Goal: Information Seeking & Learning: Understand process/instructions

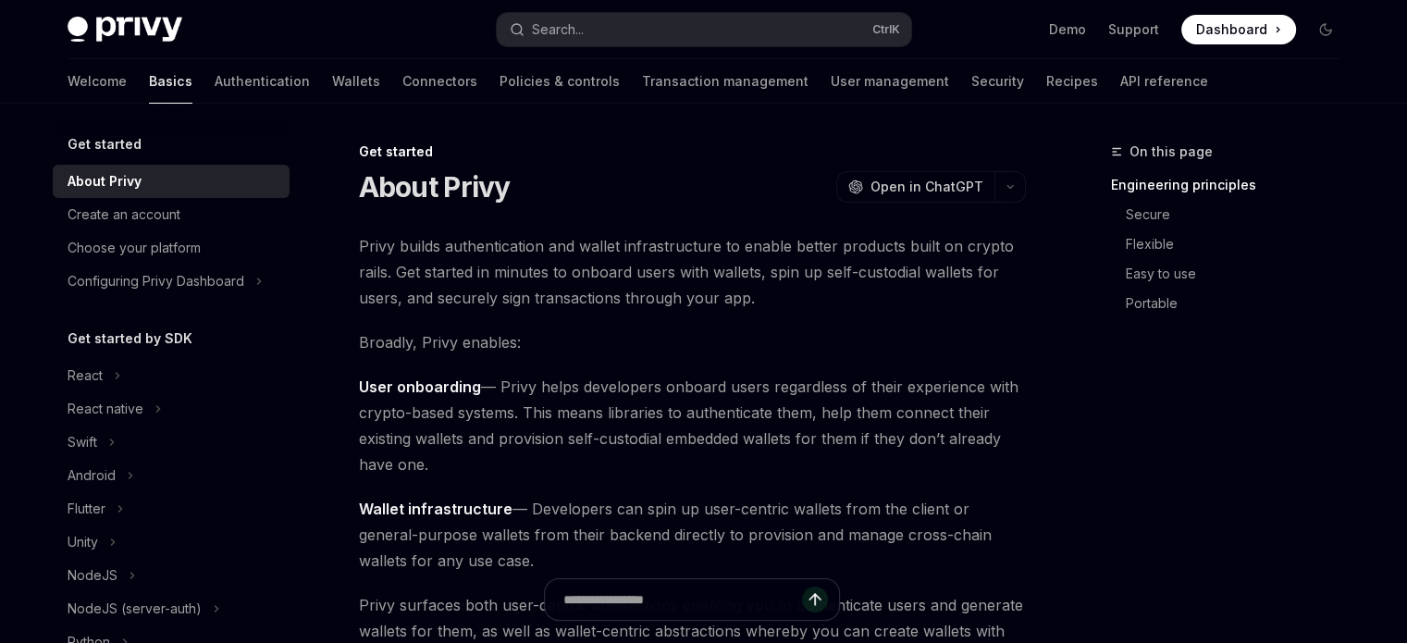
scroll to position [278, 0]
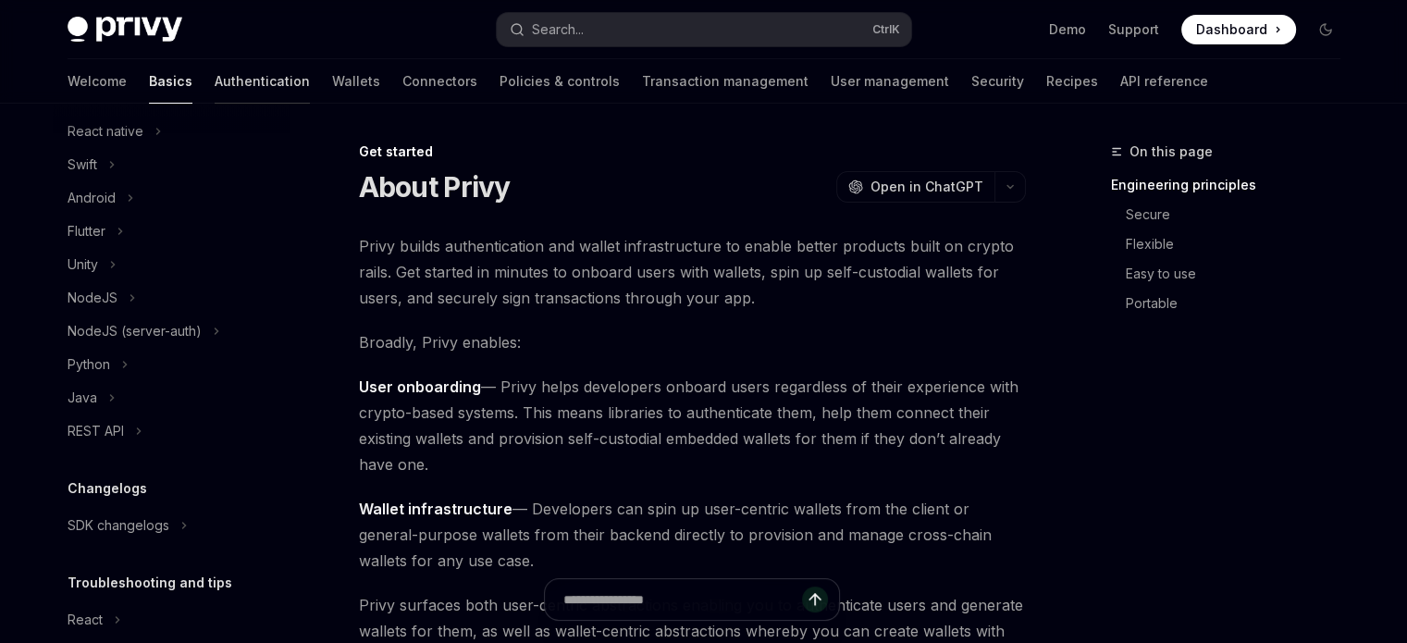
click at [215, 79] on link "Authentication" at bounding box center [262, 81] width 95 height 44
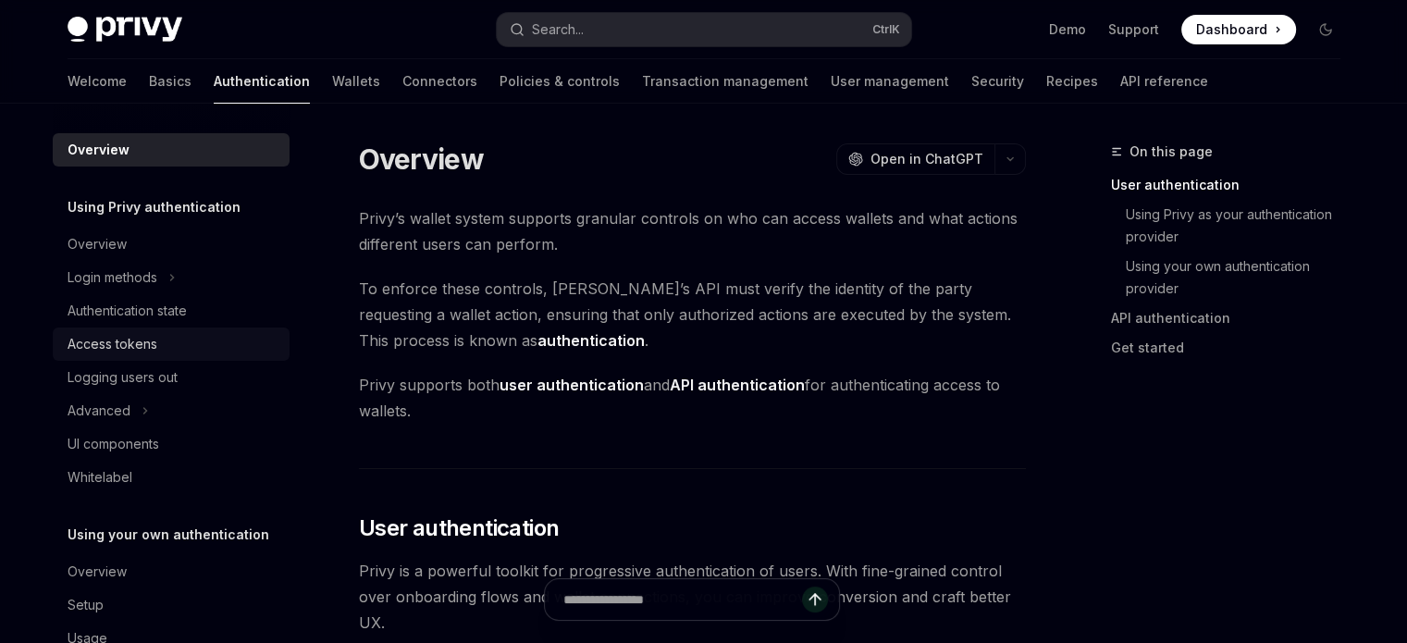
click at [213, 351] on div "Access tokens" at bounding box center [173, 344] width 211 height 22
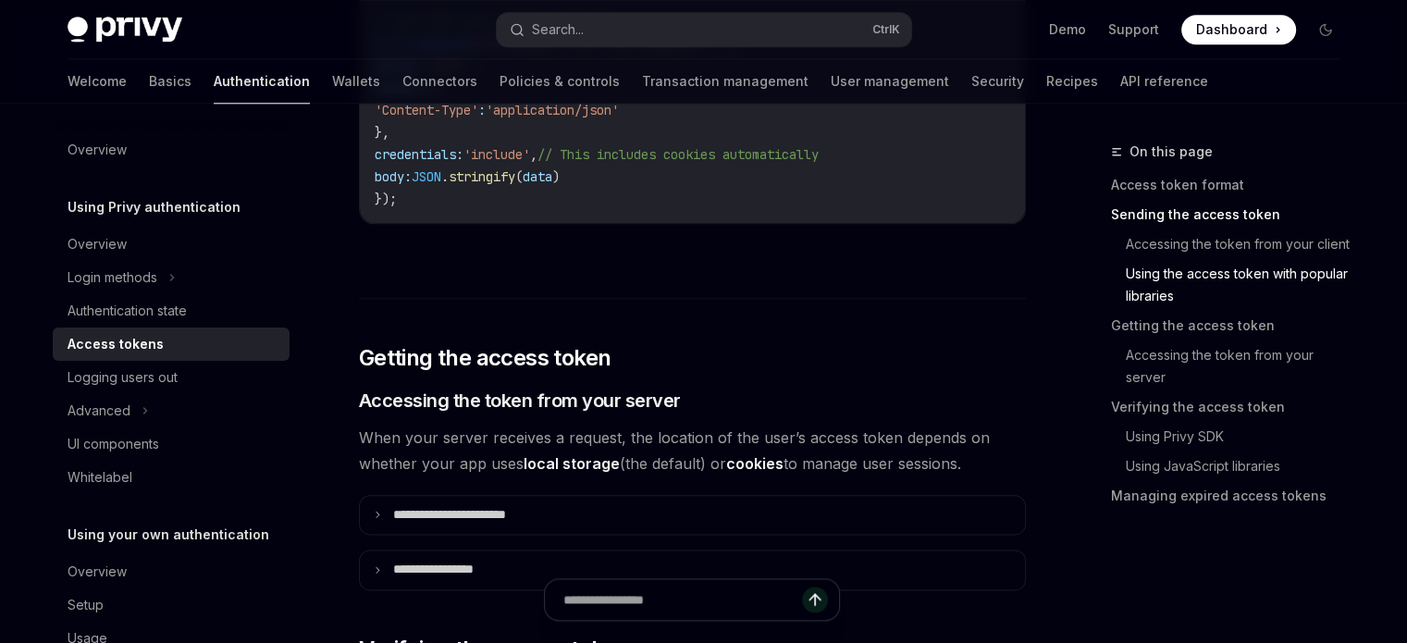
scroll to position [2406, 0]
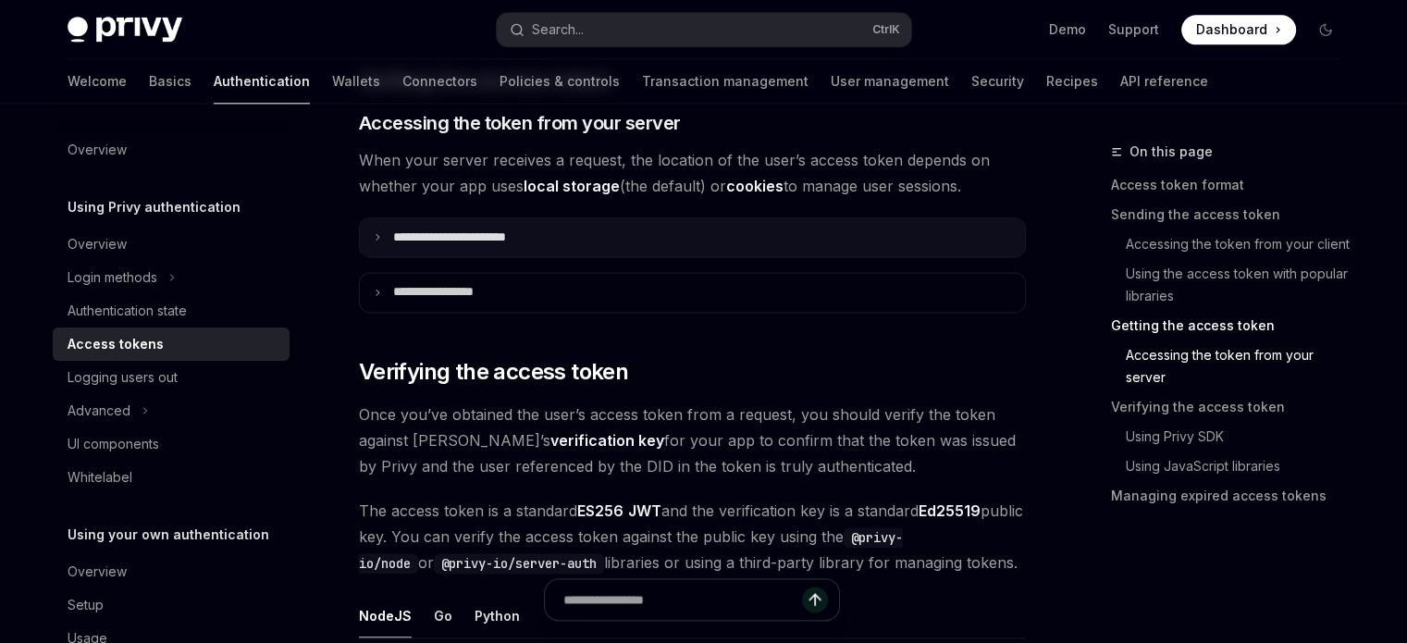
click at [377, 243] on summary "**********" at bounding box center [692, 237] width 665 height 39
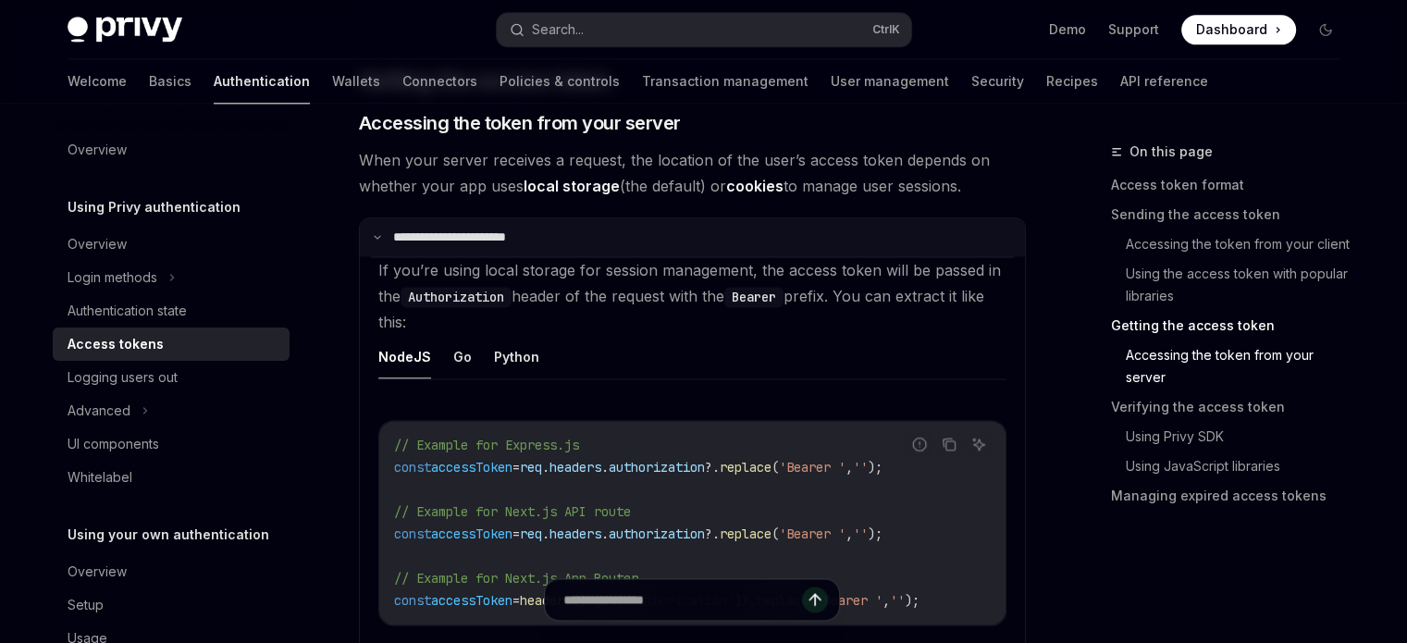
click at [377, 243] on summary "**********" at bounding box center [692, 237] width 665 height 39
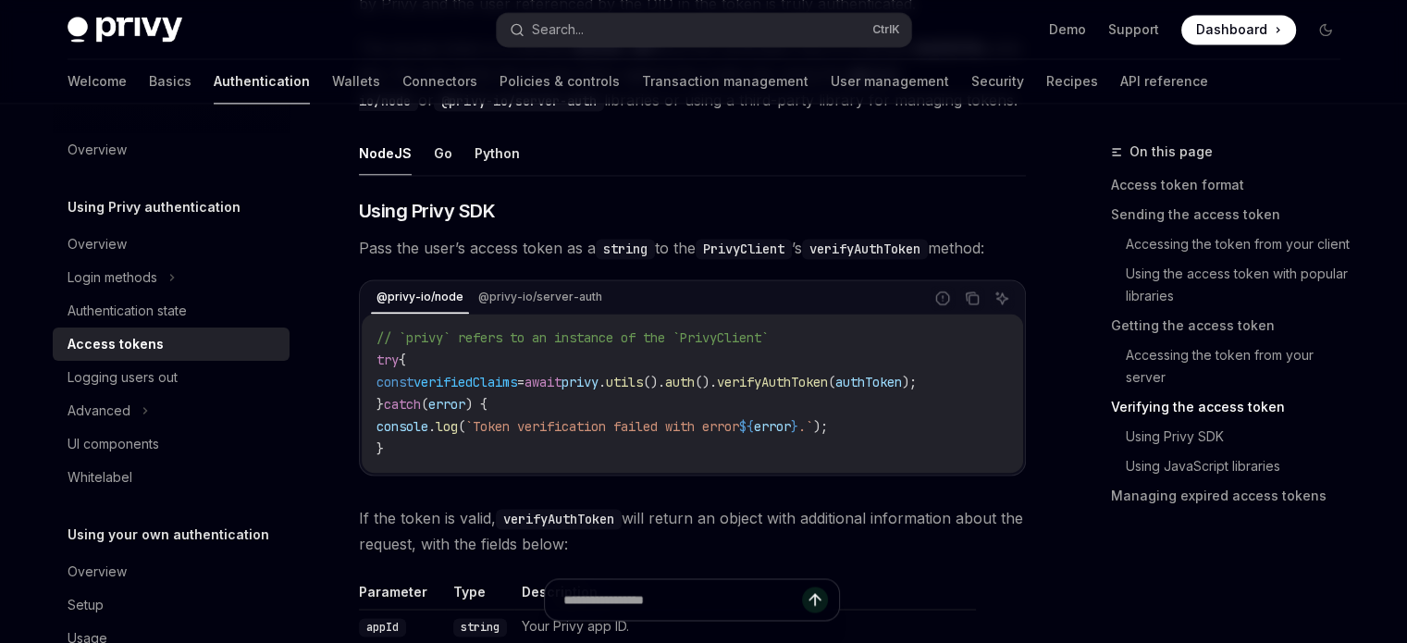
scroll to position [2961, 0]
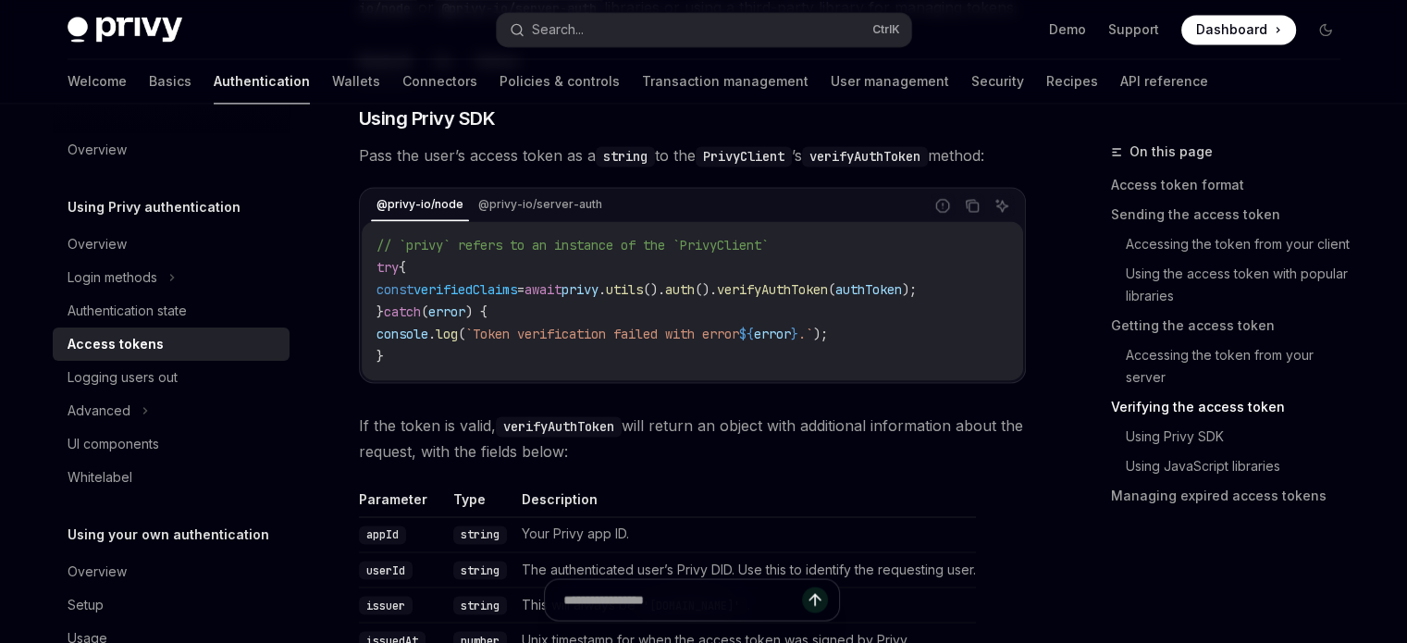
click at [805, 298] on span "verifyAuthToken" at bounding box center [772, 289] width 111 height 17
click at [631, 364] on code "// `privy` refers to an instance of the `PrivyClient` try { const verifiedClaim…" at bounding box center [693, 300] width 632 height 133
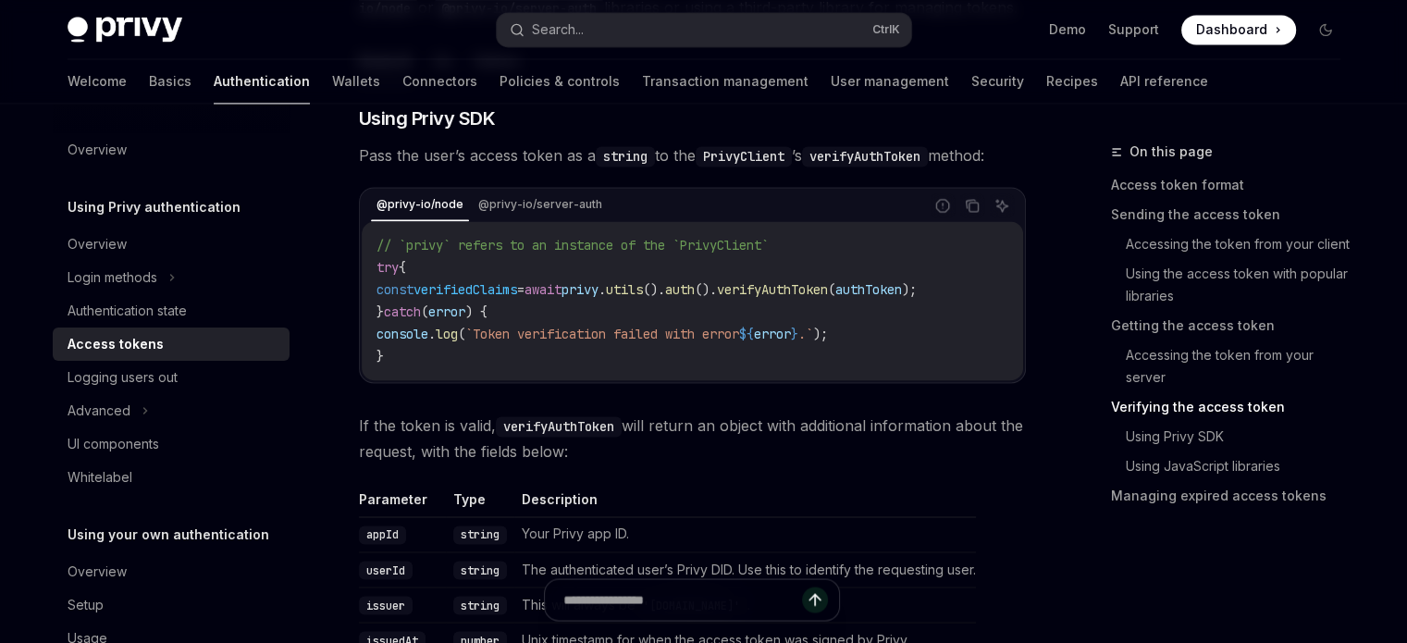
drag, startPoint x: 629, startPoint y: 348, endPoint x: 669, endPoint y: 442, distance: 102.4
click at [606, 298] on span "." at bounding box center [602, 289] width 7 height 17
drag, startPoint x: 101, startPoint y: 86, endPoint x: 152, endPoint y: 121, distance: 61.9
click at [149, 86] on link "Basics" at bounding box center [170, 81] width 43 height 44
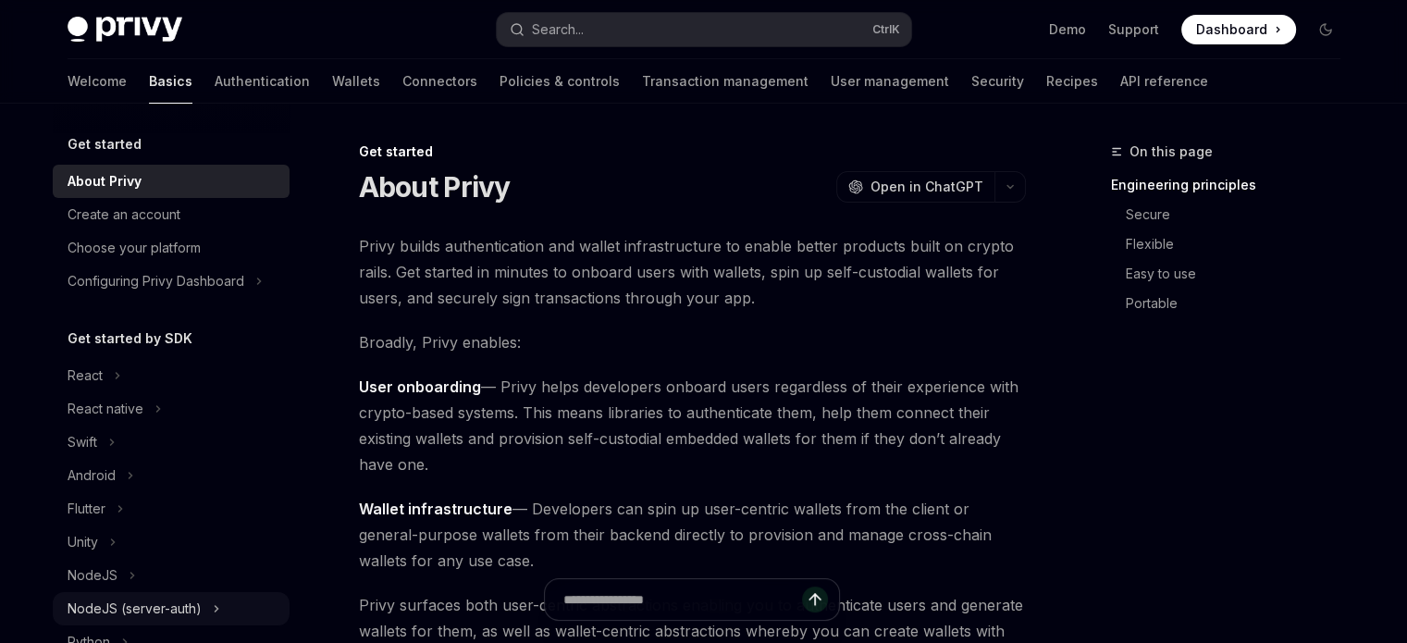
scroll to position [93, 0]
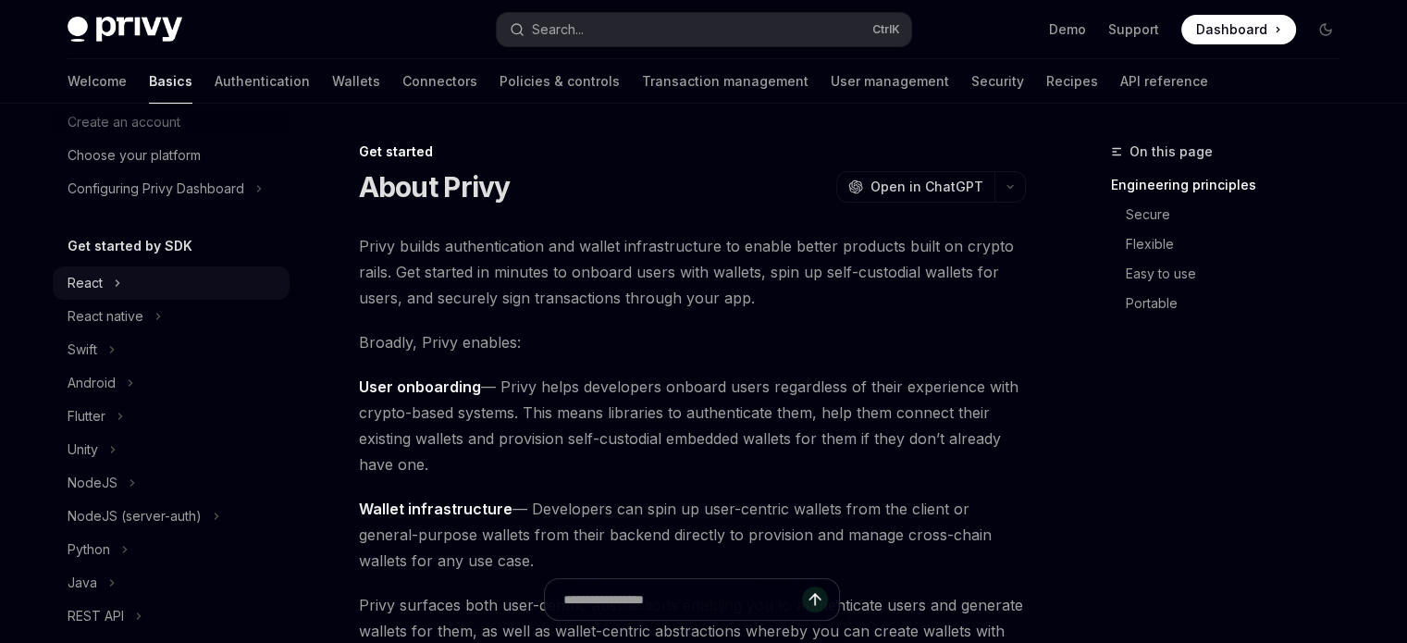
click at [130, 300] on div "React" at bounding box center [171, 282] width 237 height 33
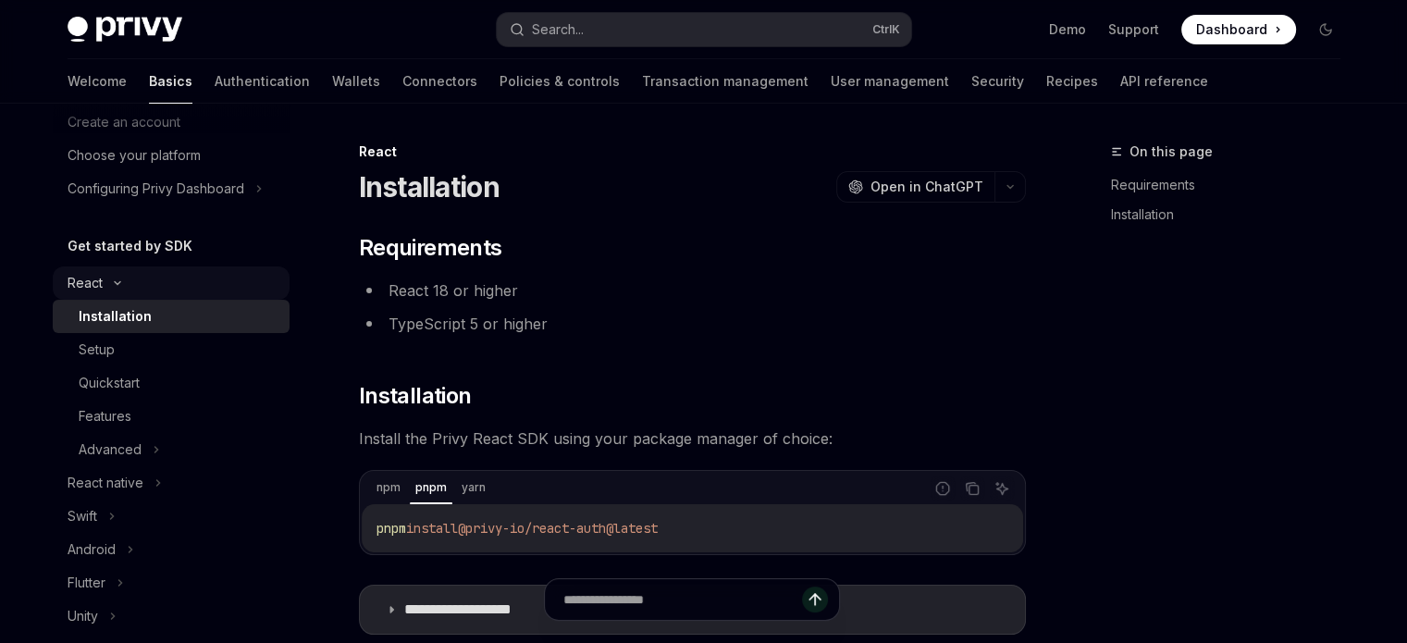
click at [130, 300] on div "React" at bounding box center [171, 282] width 237 height 33
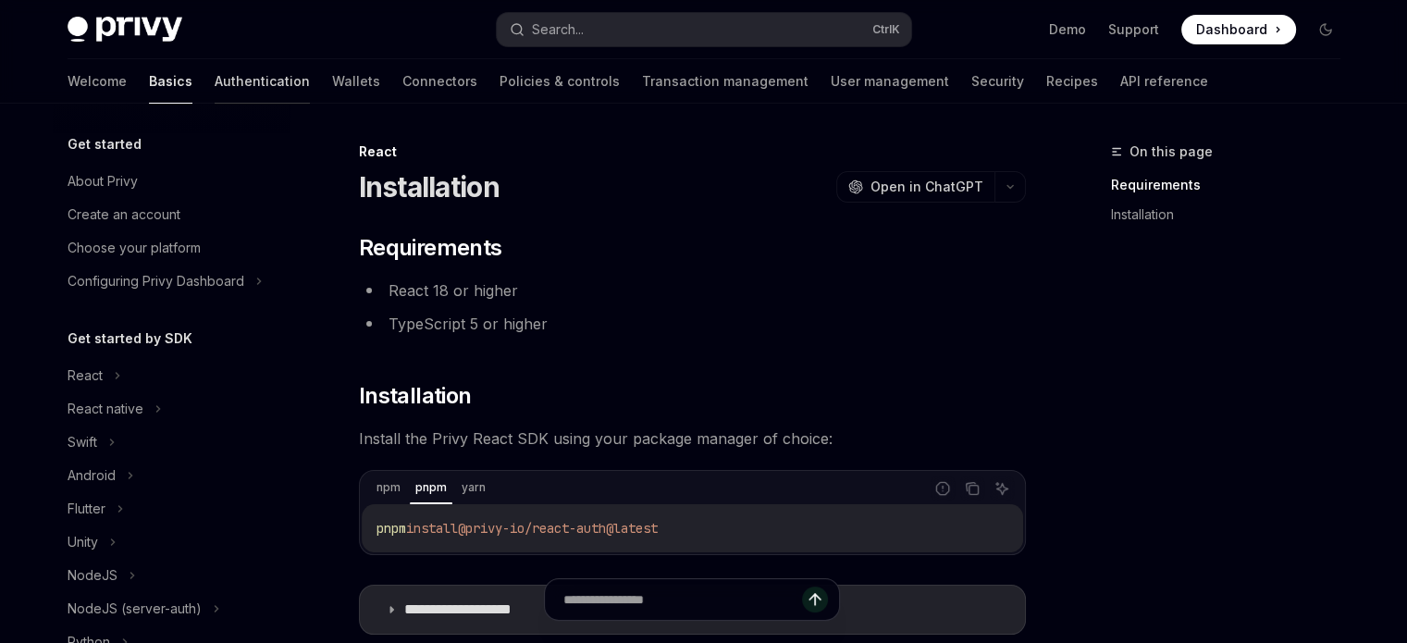
click at [215, 94] on link "Authentication" at bounding box center [262, 81] width 95 height 44
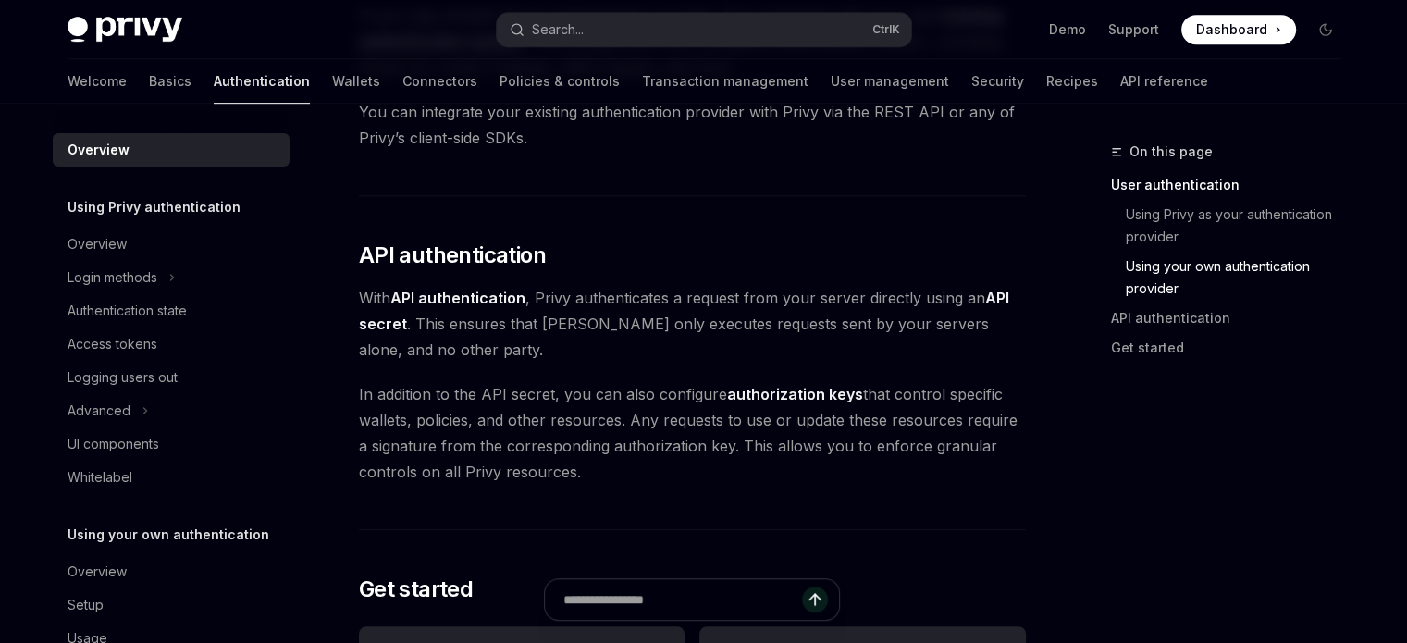
scroll to position [1388, 0]
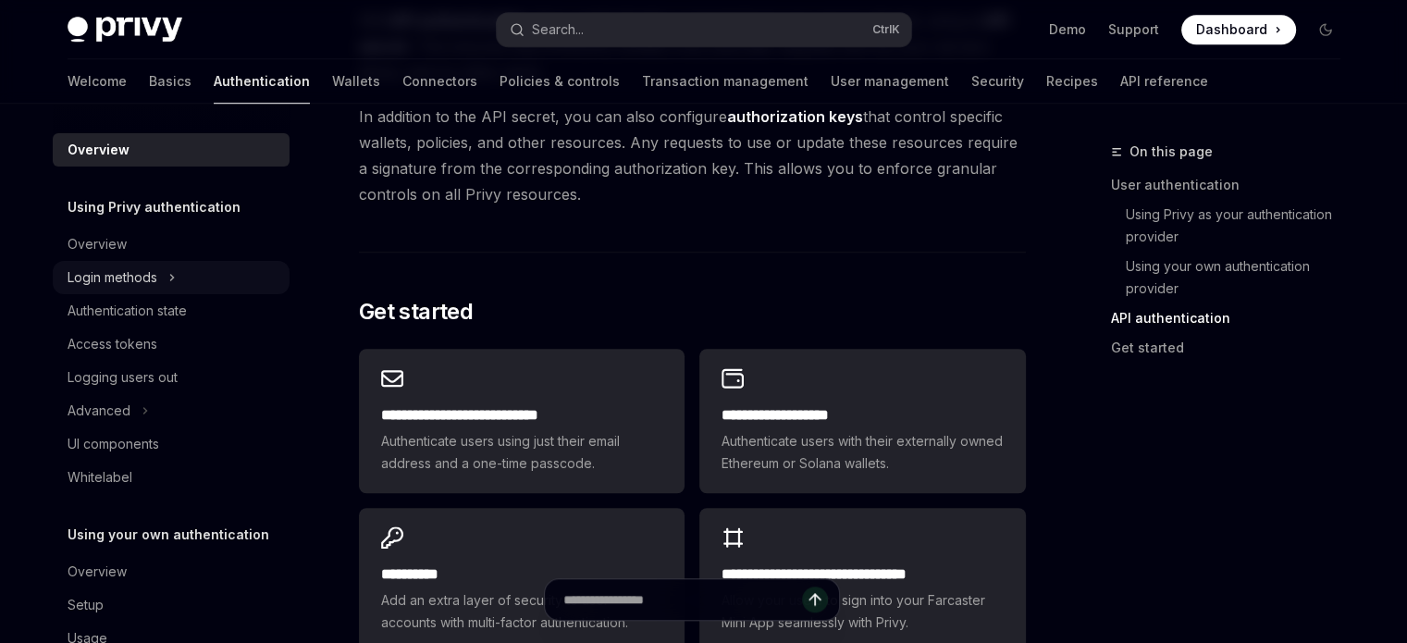
click at [178, 262] on div "Login methods" at bounding box center [171, 277] width 237 height 33
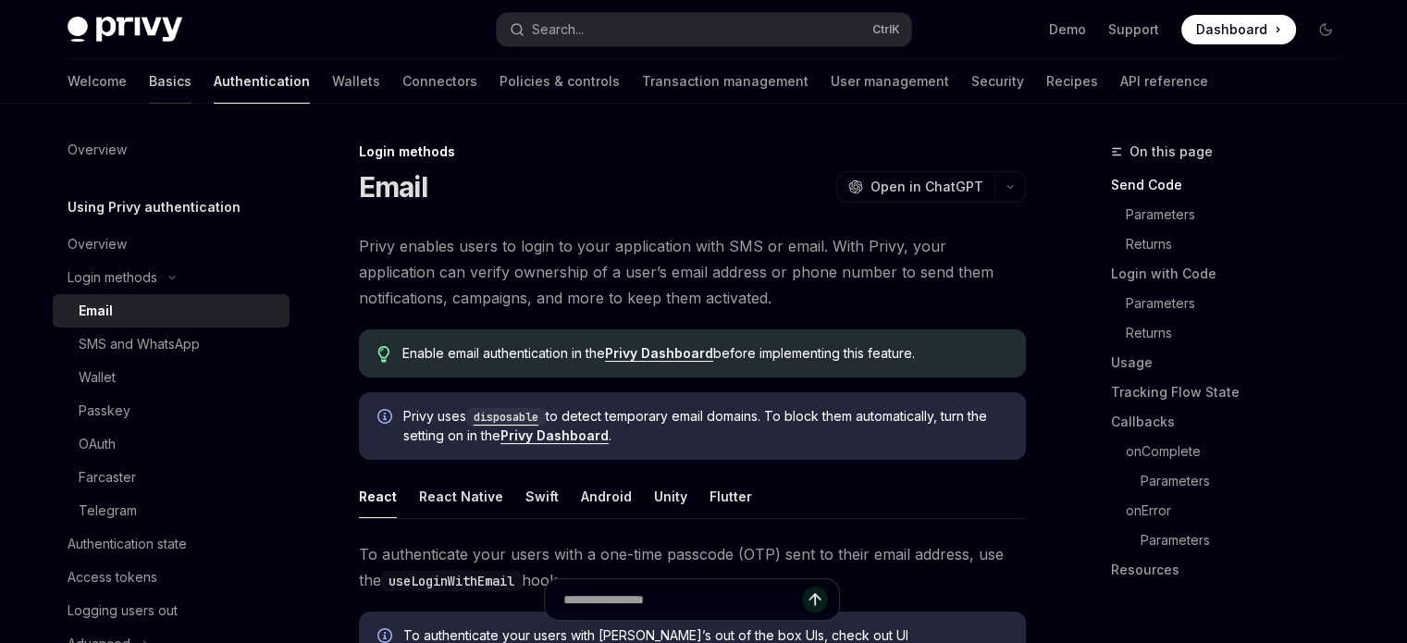
click at [149, 72] on link "Basics" at bounding box center [170, 81] width 43 height 44
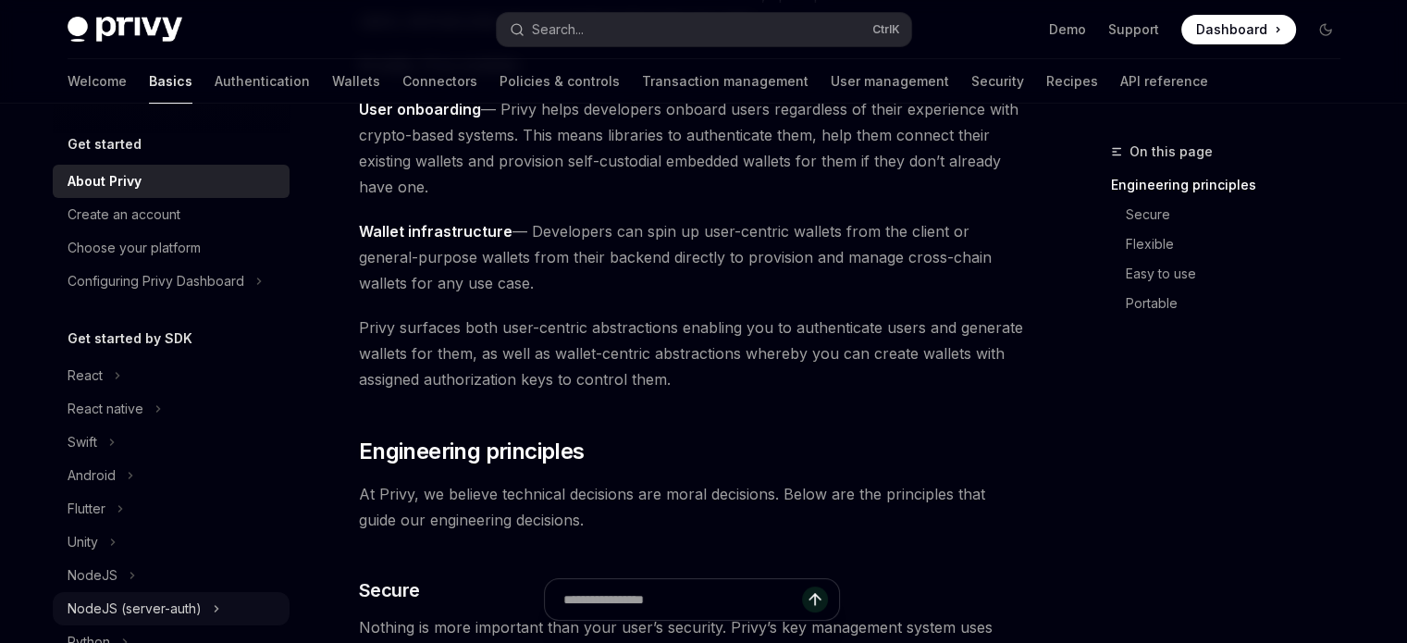
scroll to position [278, 0]
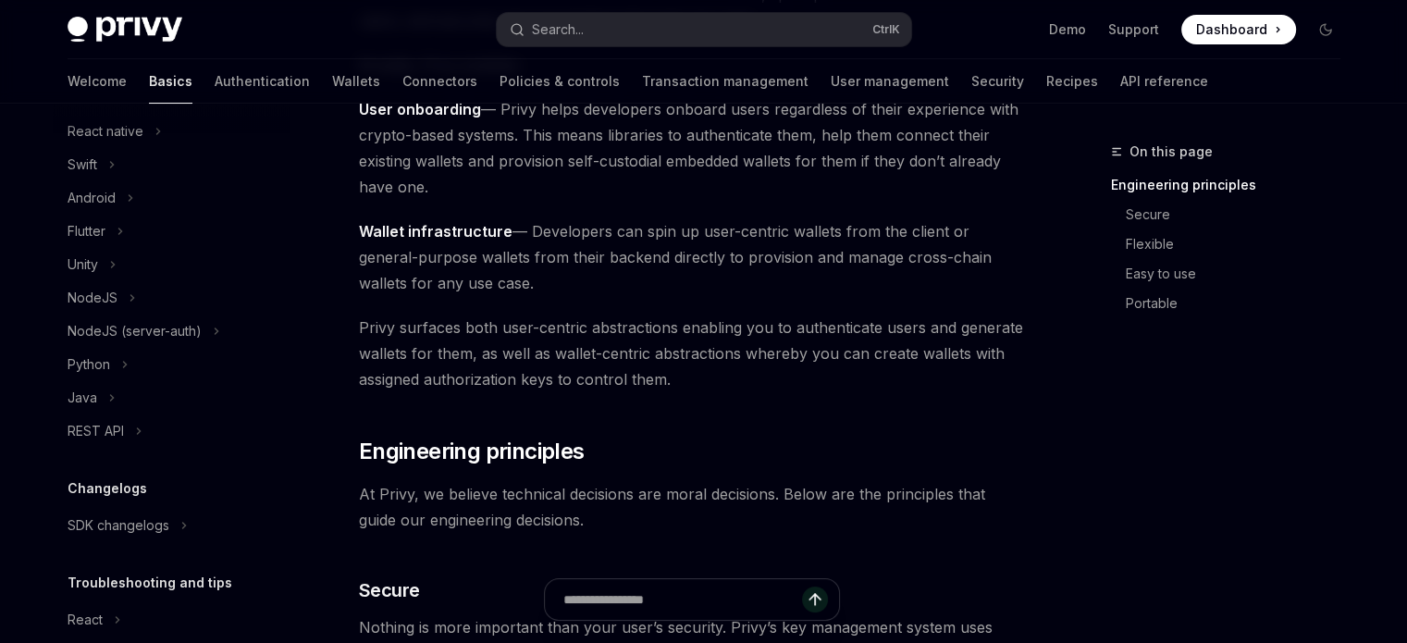
click at [100, 309] on div "NodeJS" at bounding box center [93, 298] width 50 height 22
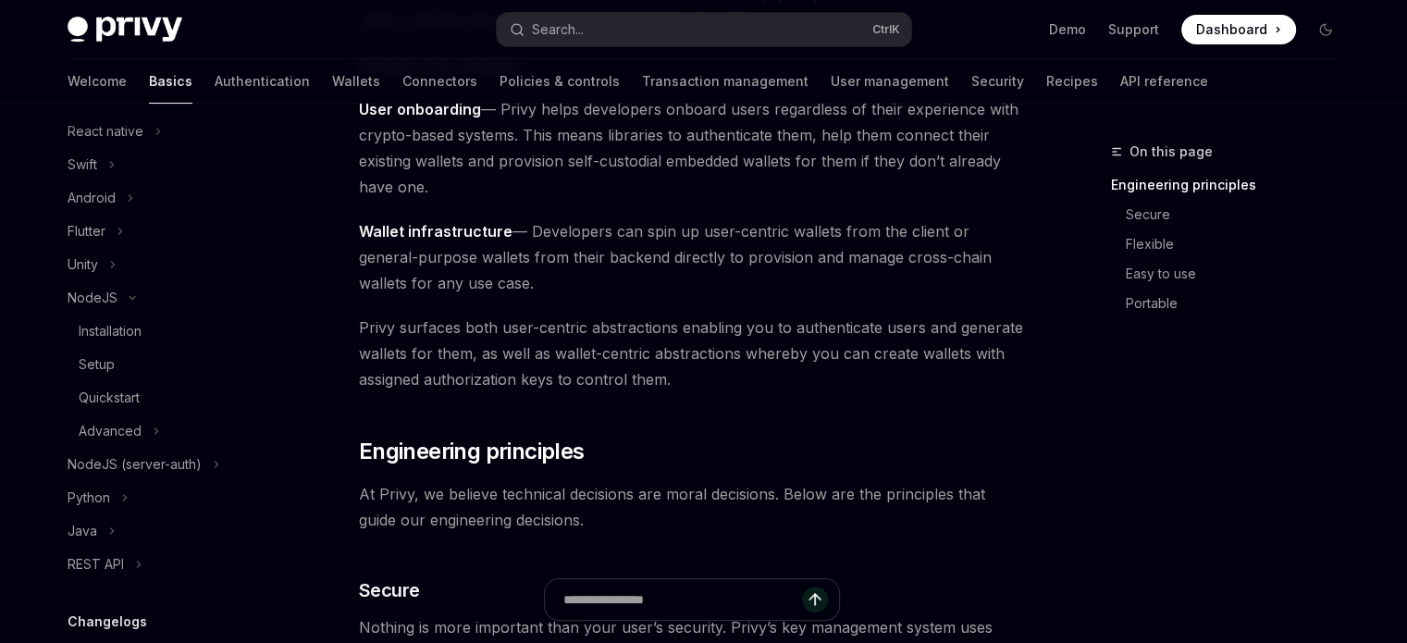
click at [128, 342] on div "Installation" at bounding box center [110, 331] width 63 height 22
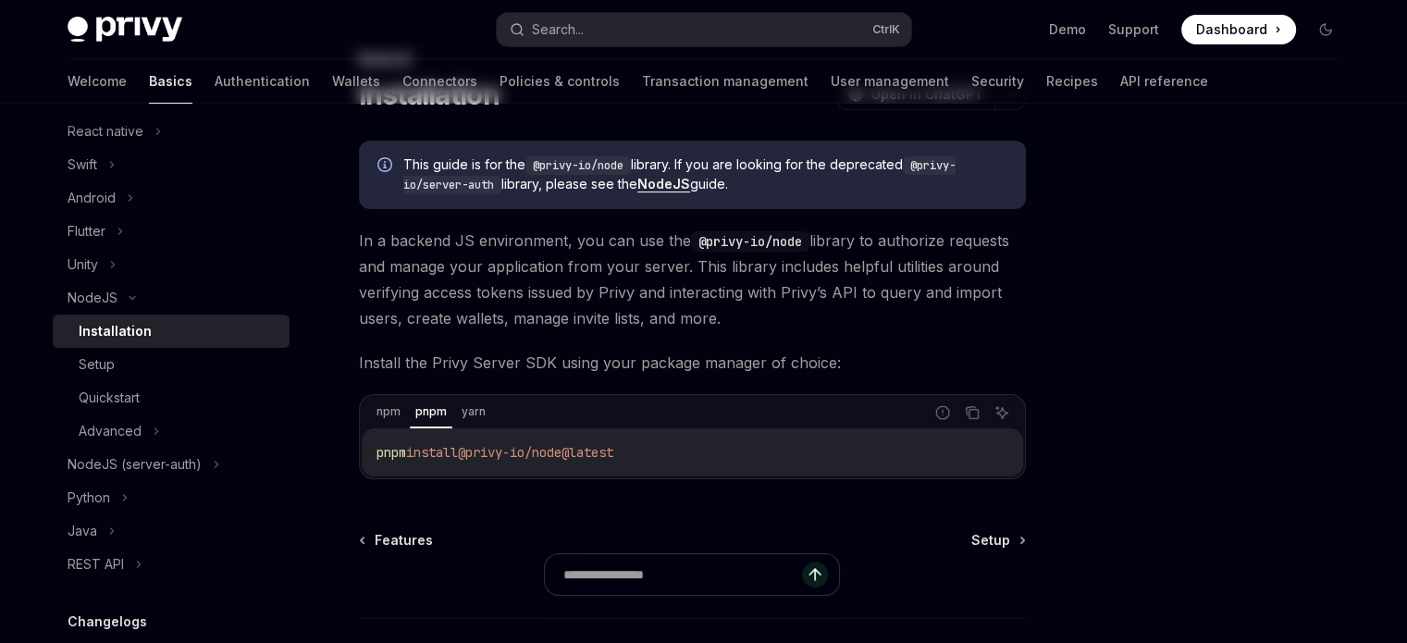
scroll to position [185, 0]
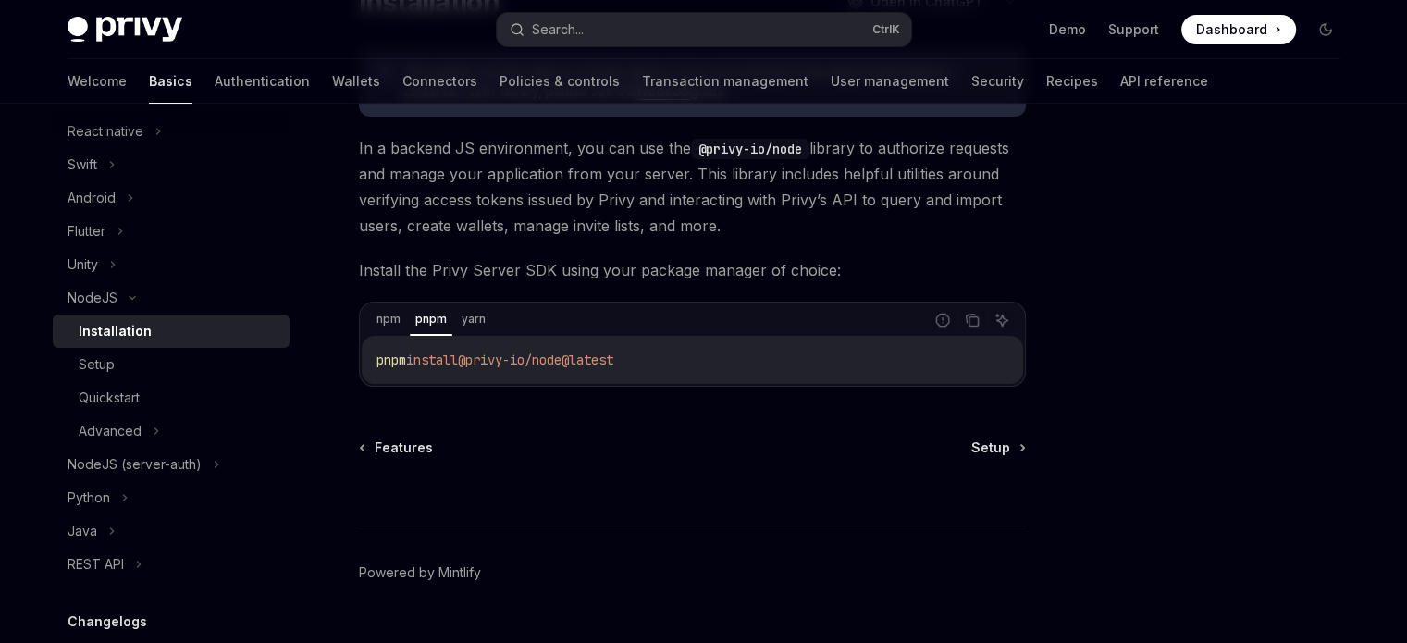
click at [596, 358] on span "@privy-io/node@latest" at bounding box center [535, 360] width 155 height 17
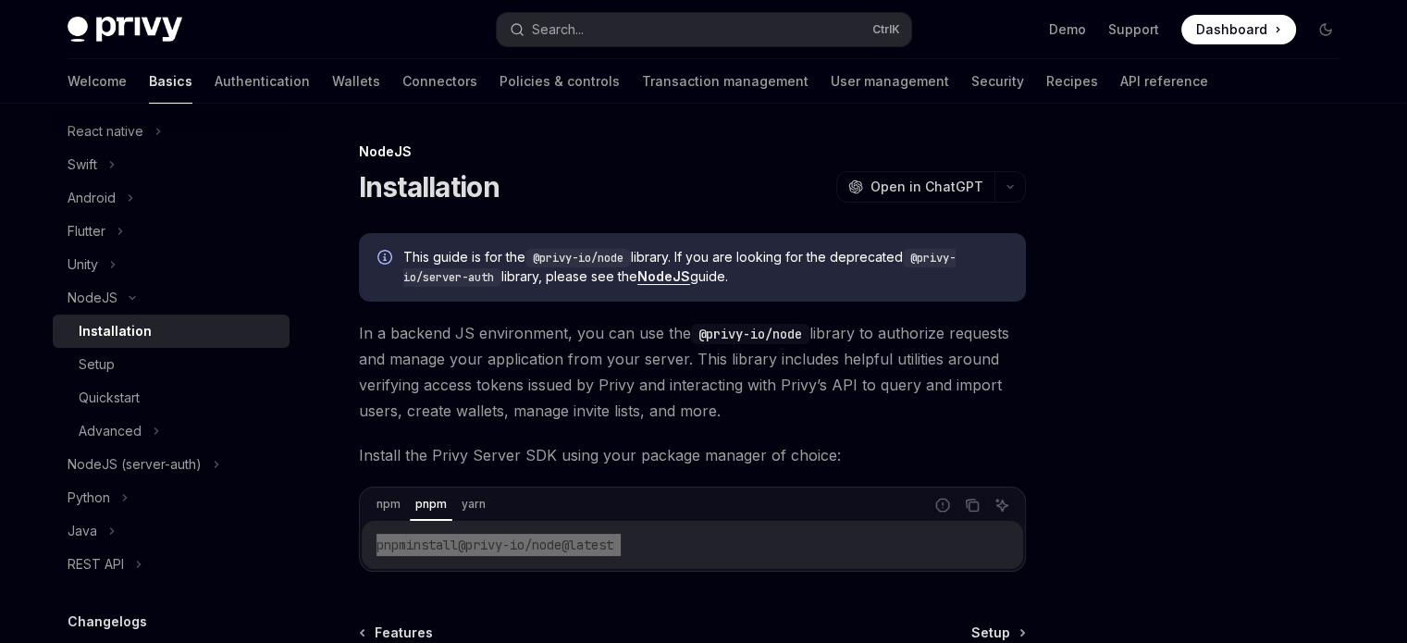
scroll to position [226, 0]
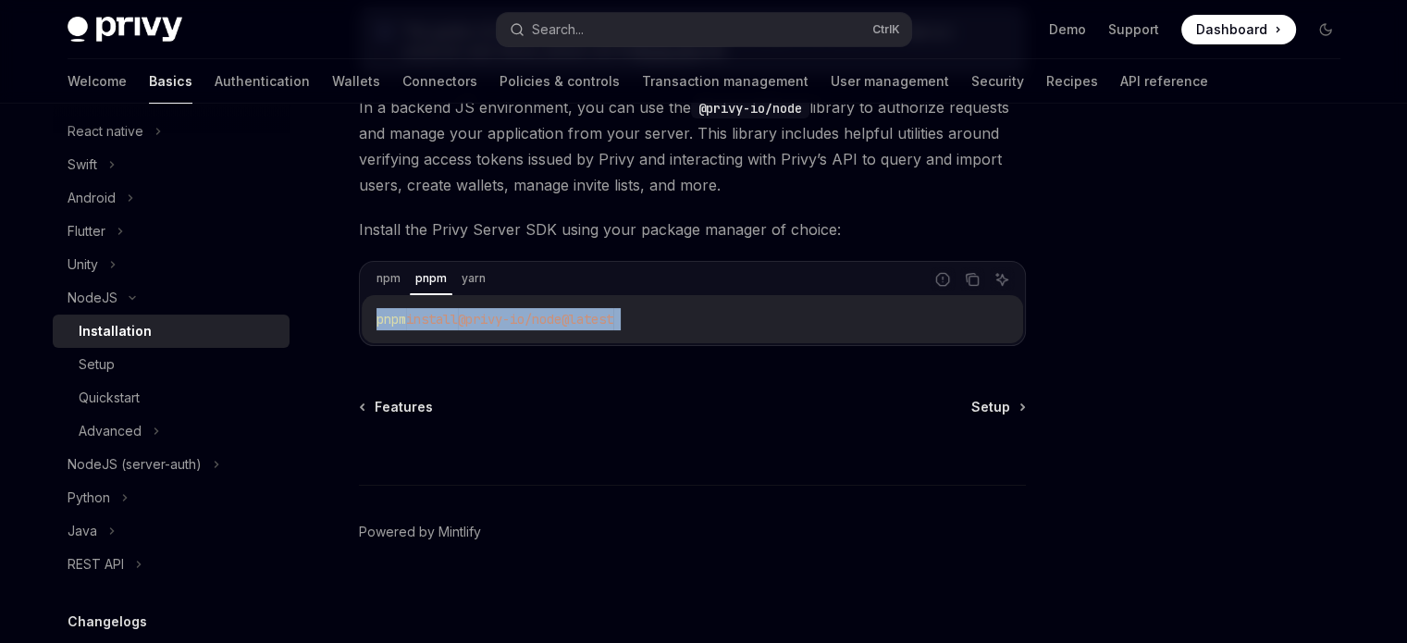
click at [664, 328] on code "pnpm install @privy-io/node@latest" at bounding box center [693, 319] width 632 height 22
click at [977, 282] on icon "Copy the contents from the code block" at bounding box center [973, 281] width 9 height 9
click at [590, 410] on div "Features Setup" at bounding box center [692, 407] width 667 height 19
click at [215, 65] on link "Authentication" at bounding box center [262, 81] width 95 height 44
click at [215, 88] on link "Authentication" at bounding box center [262, 81] width 95 height 44
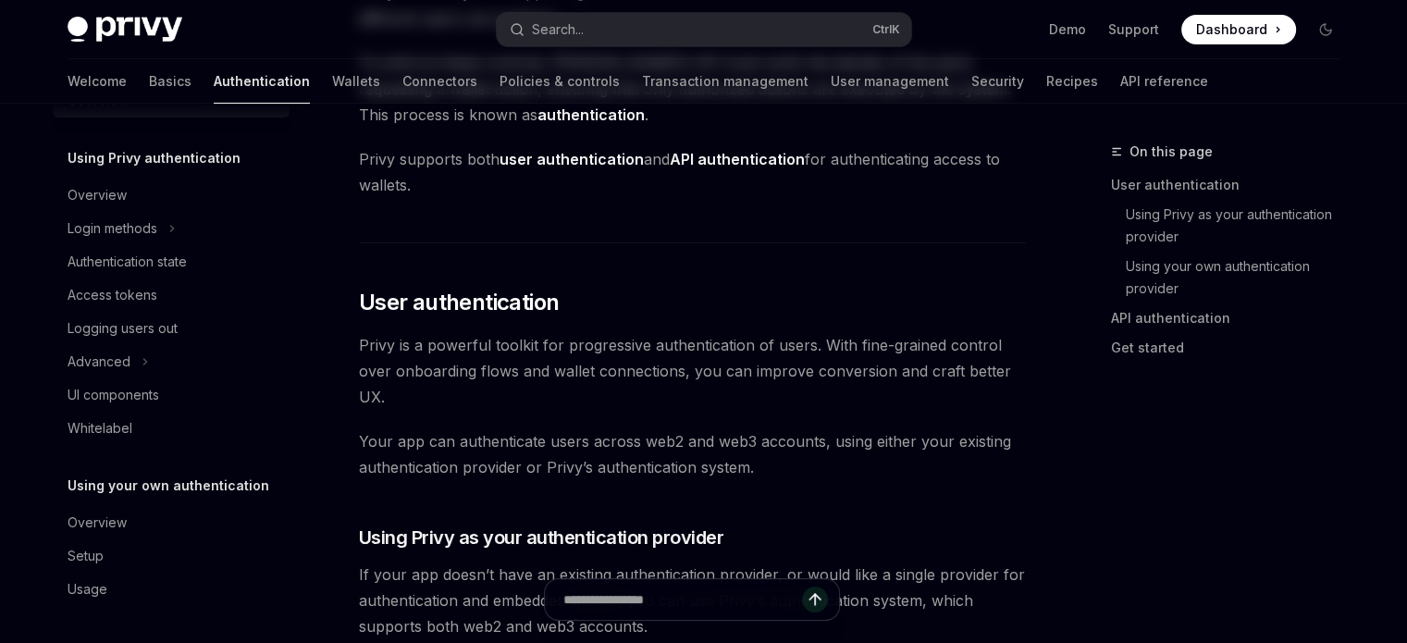
click at [214, 82] on link "Authentication" at bounding box center [262, 81] width 96 height 44
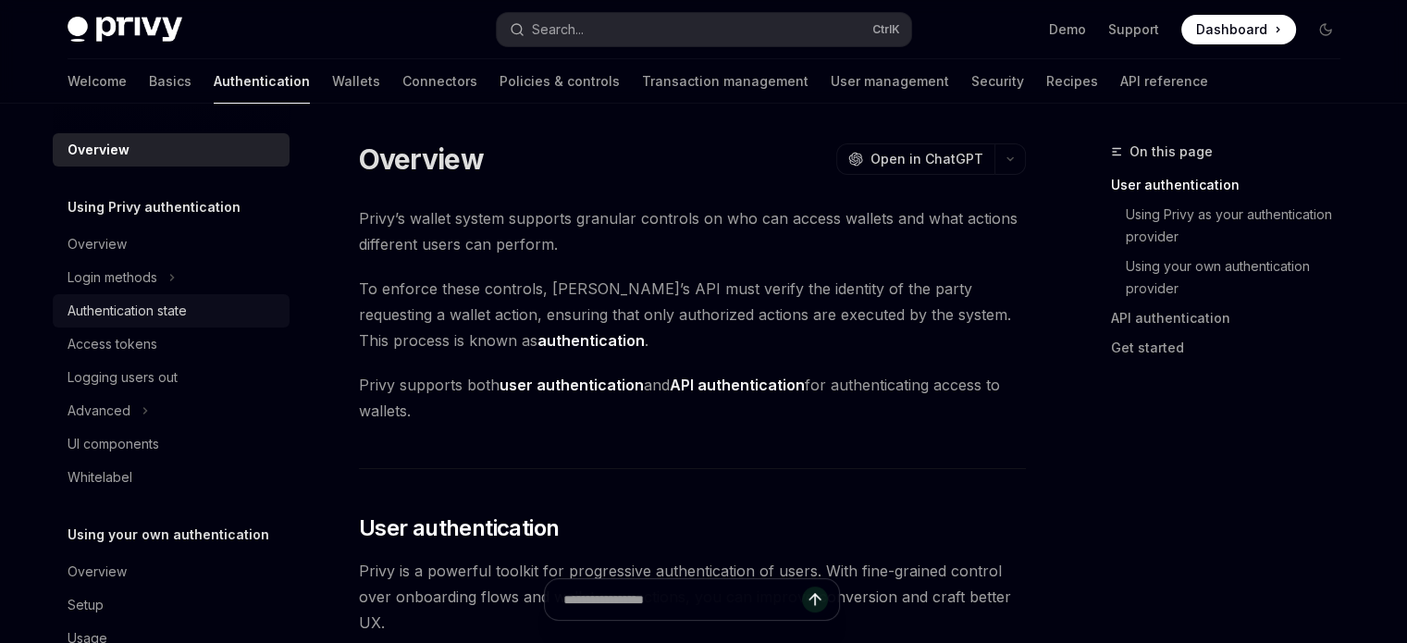
drag, startPoint x: 170, startPoint y: 303, endPoint x: 194, endPoint y: 314, distance: 26.1
click at [170, 303] on div "Authentication state" at bounding box center [127, 311] width 119 height 22
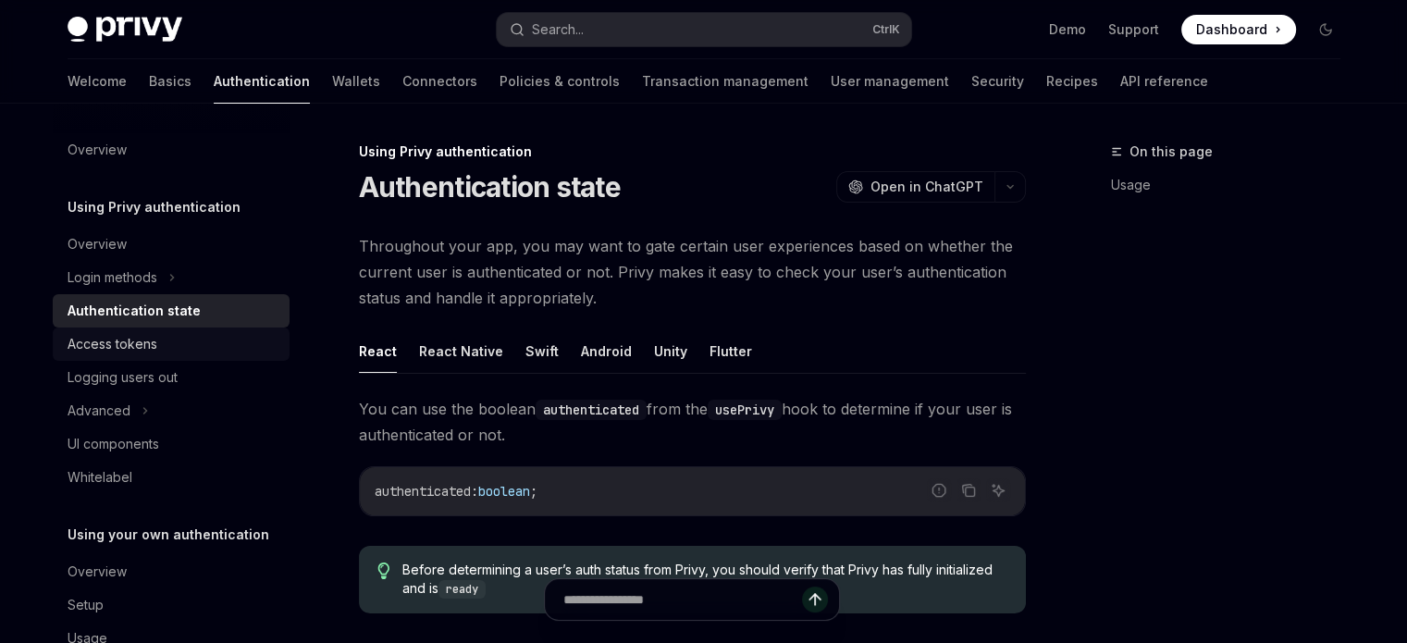
click at [155, 340] on div "Access tokens" at bounding box center [113, 344] width 90 height 22
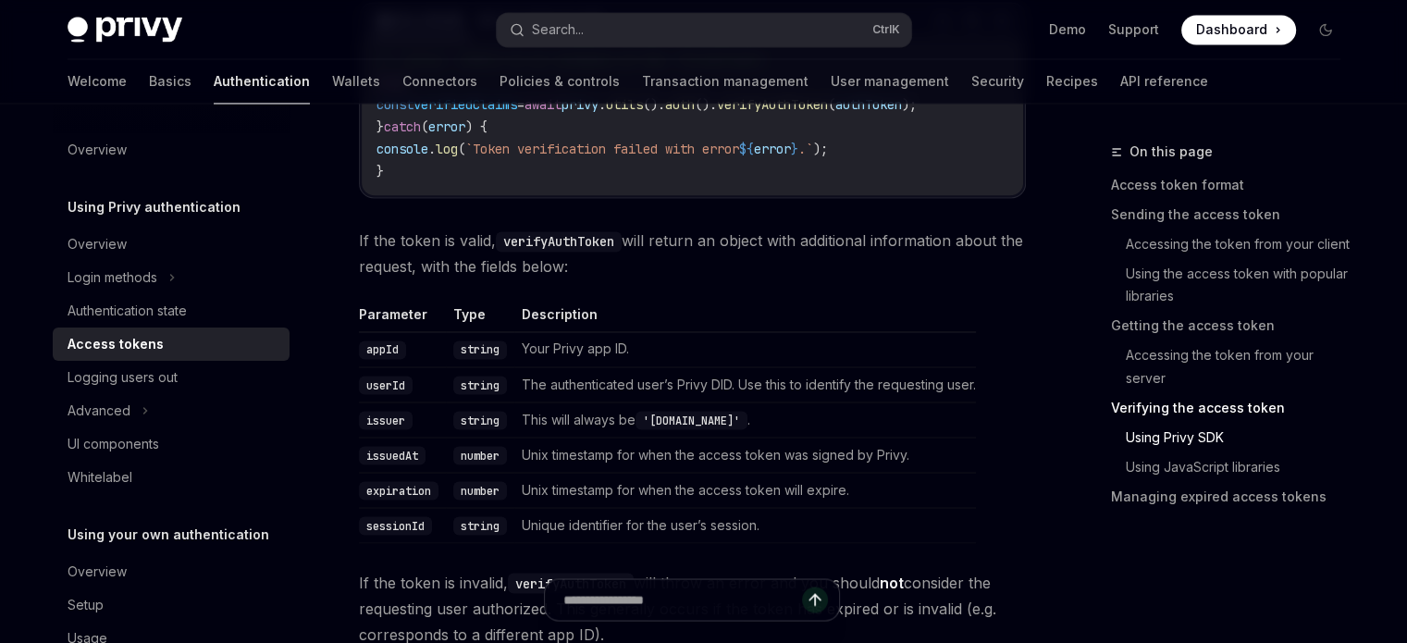
scroll to position [2776, 0]
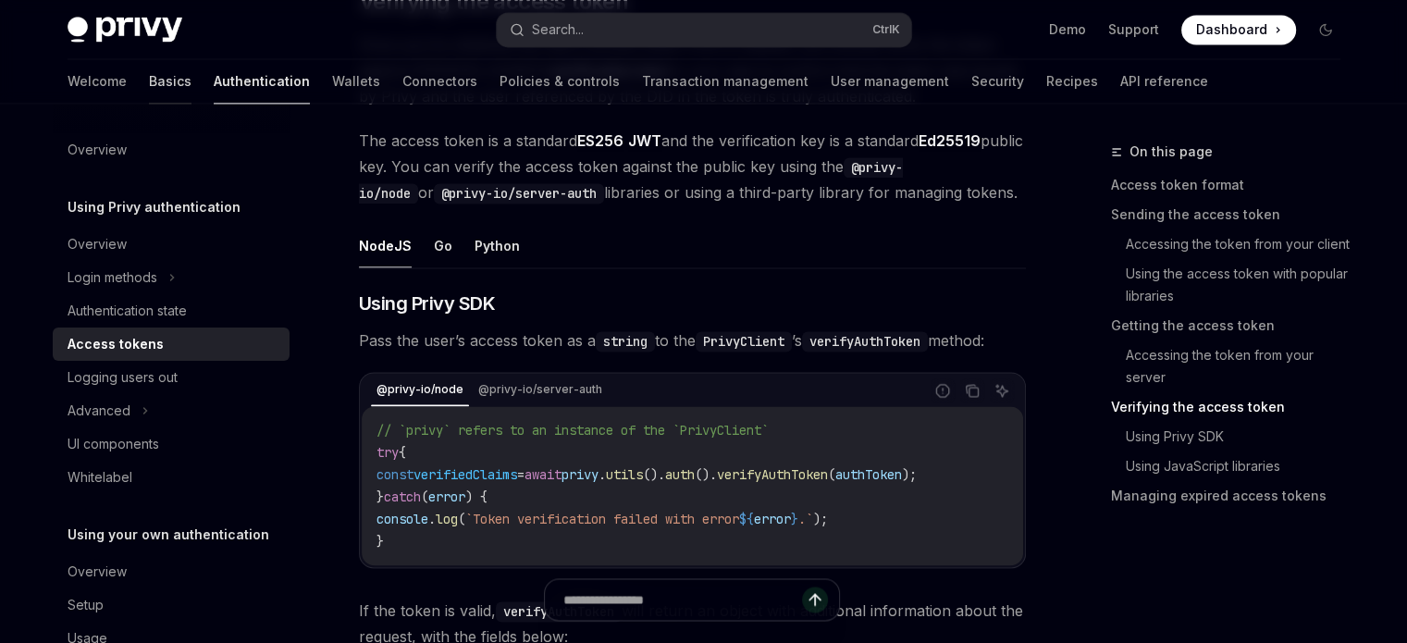
click at [149, 87] on link "Basics" at bounding box center [170, 81] width 43 height 44
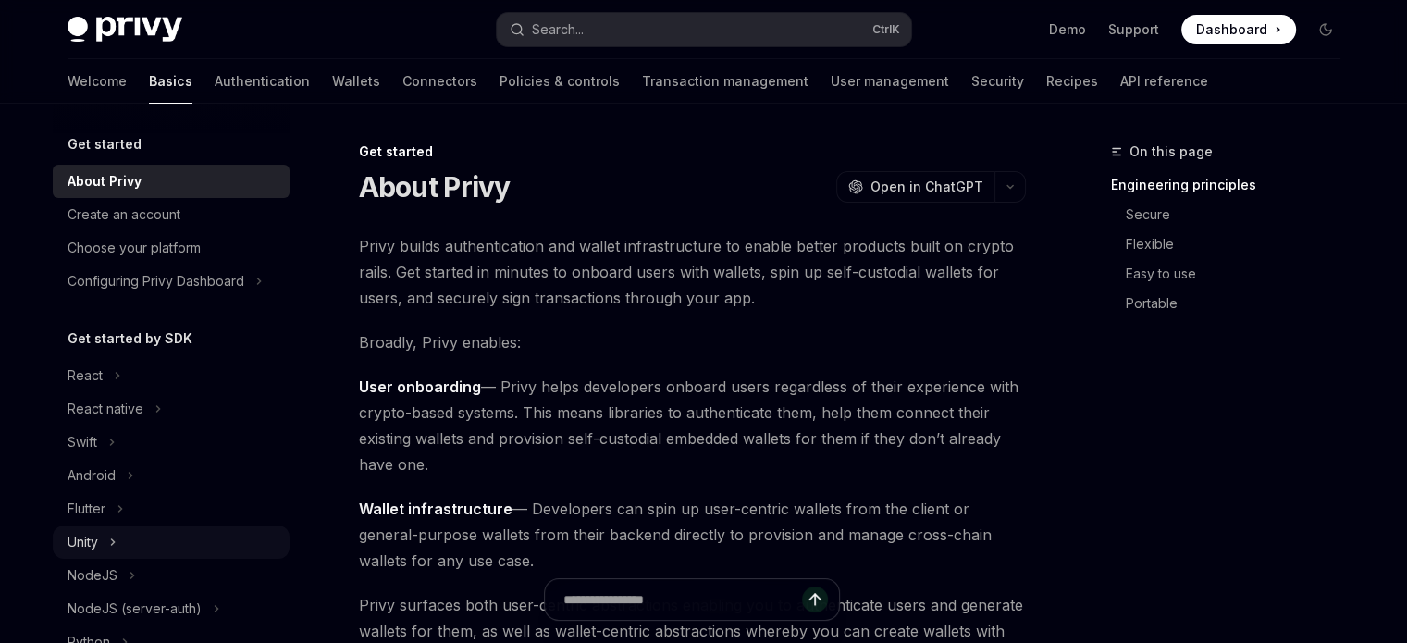
scroll to position [185, 0]
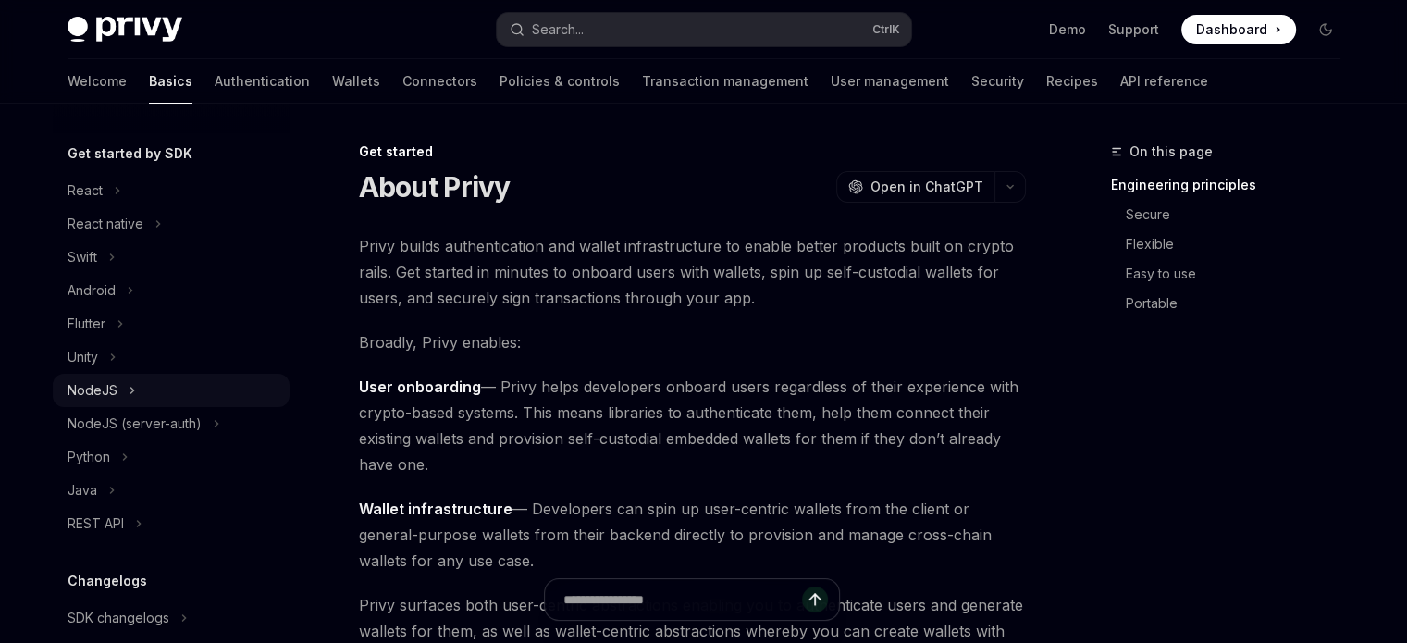
click at [120, 400] on div "NodeJS" at bounding box center [171, 390] width 237 height 33
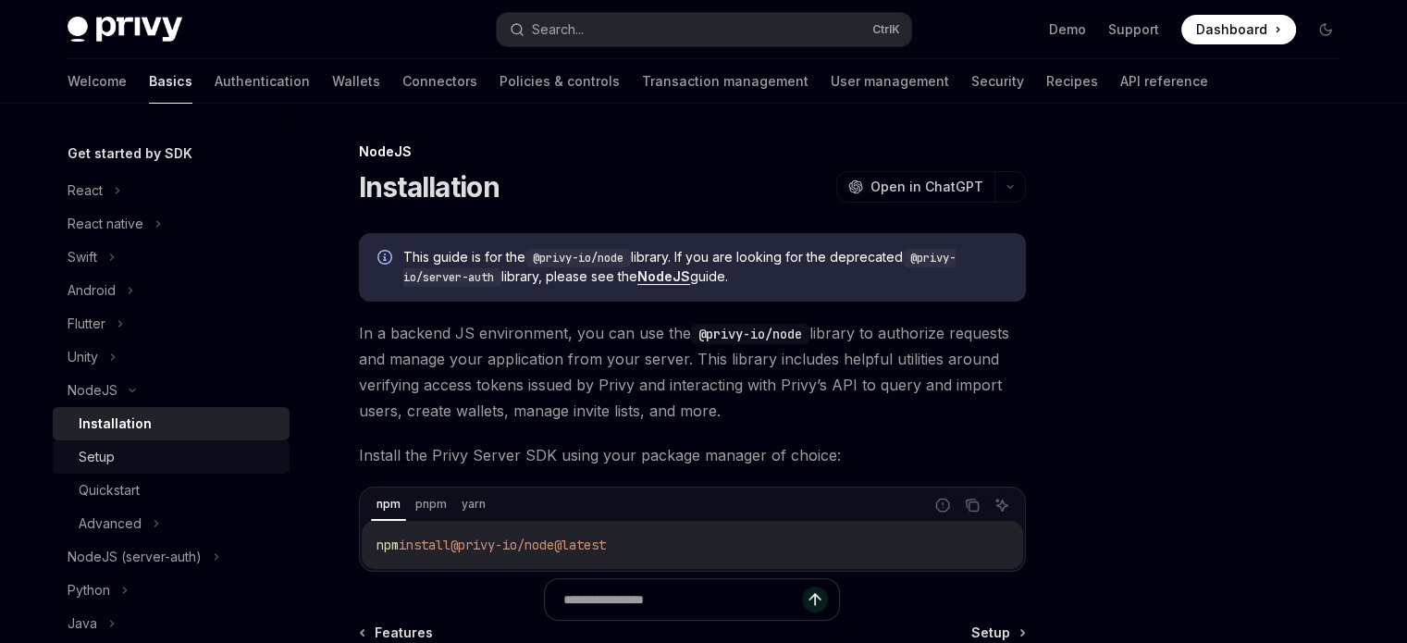
click at [155, 463] on link "Setup" at bounding box center [171, 456] width 237 height 33
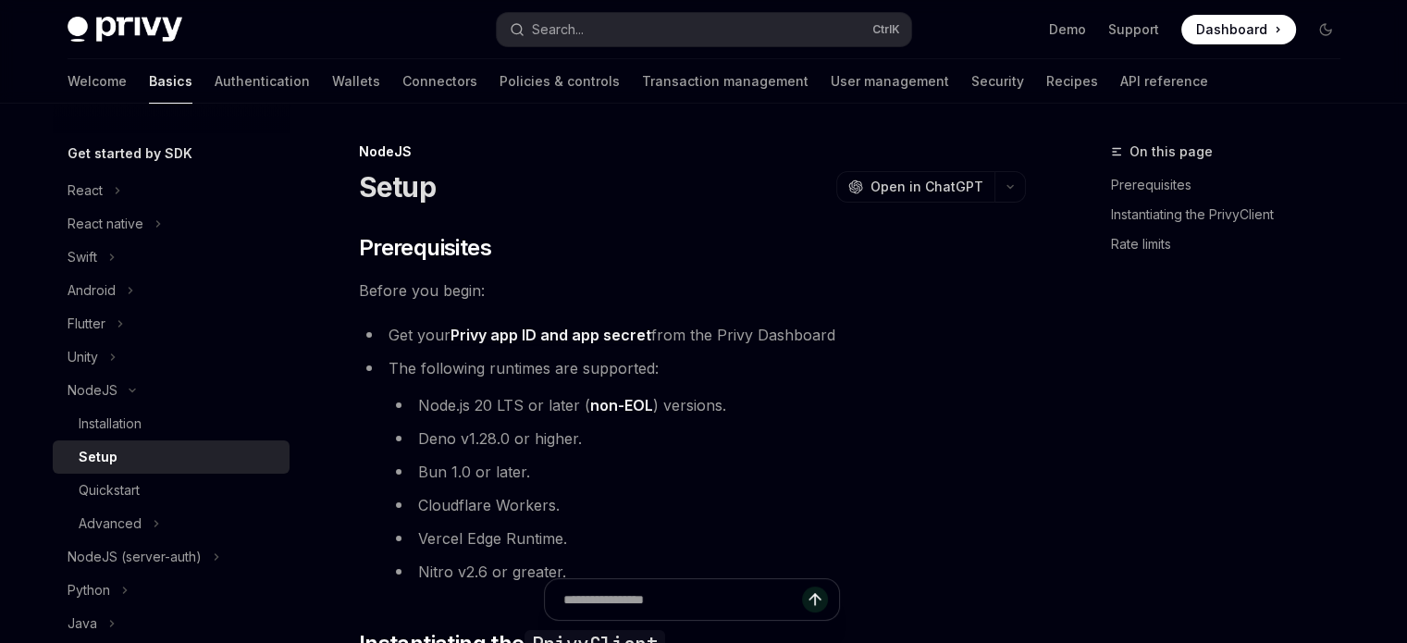
click at [161, 468] on div "Setup" at bounding box center [179, 457] width 200 height 22
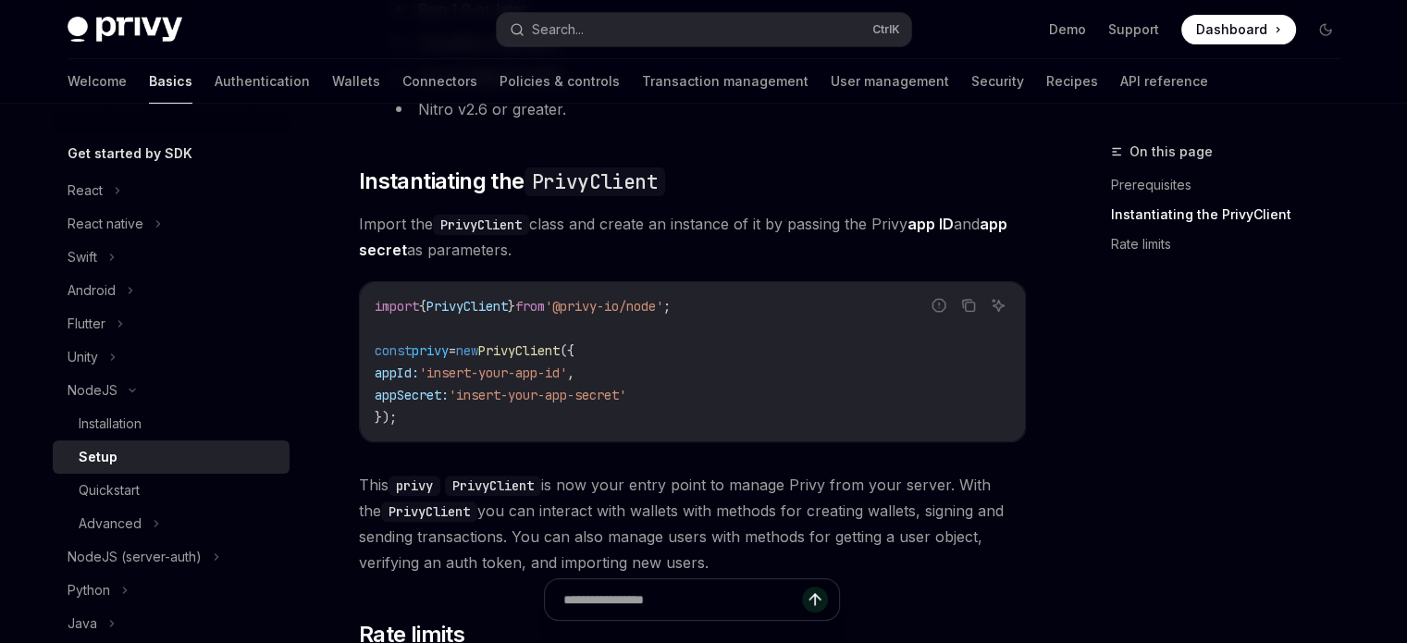
scroll to position [555, 0]
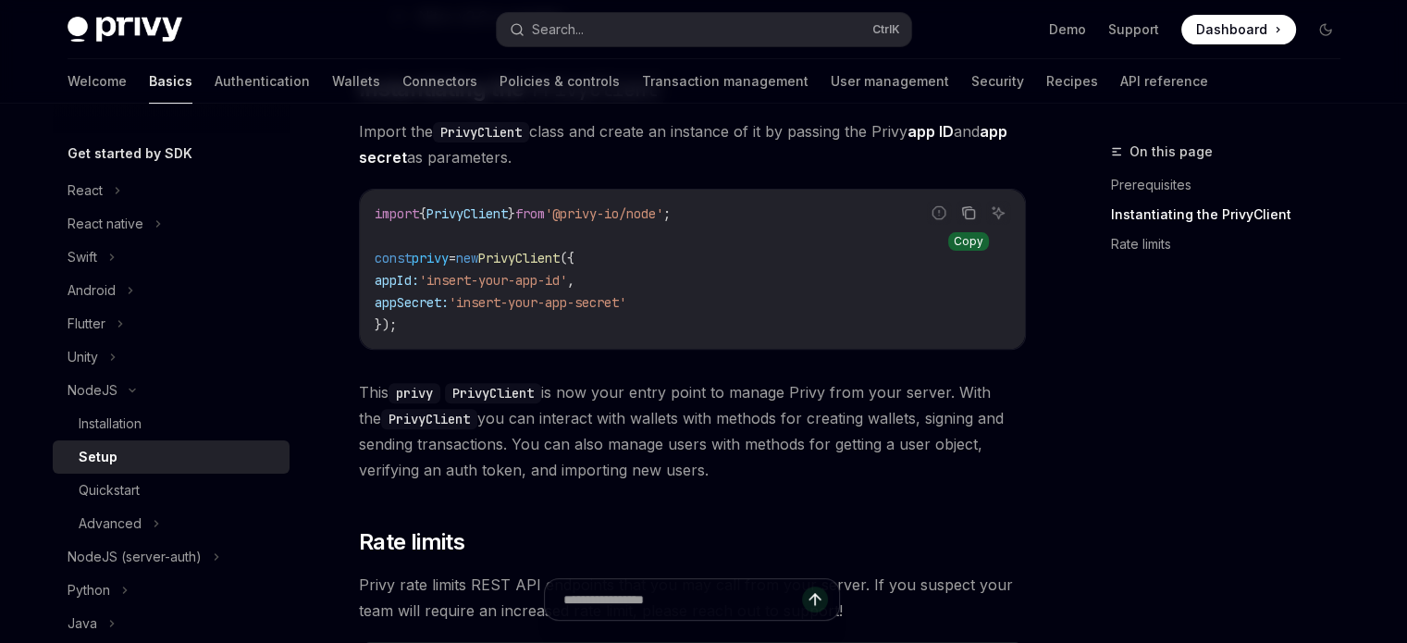
click at [974, 210] on icon "Copy the contents from the code block" at bounding box center [969, 214] width 9 height 9
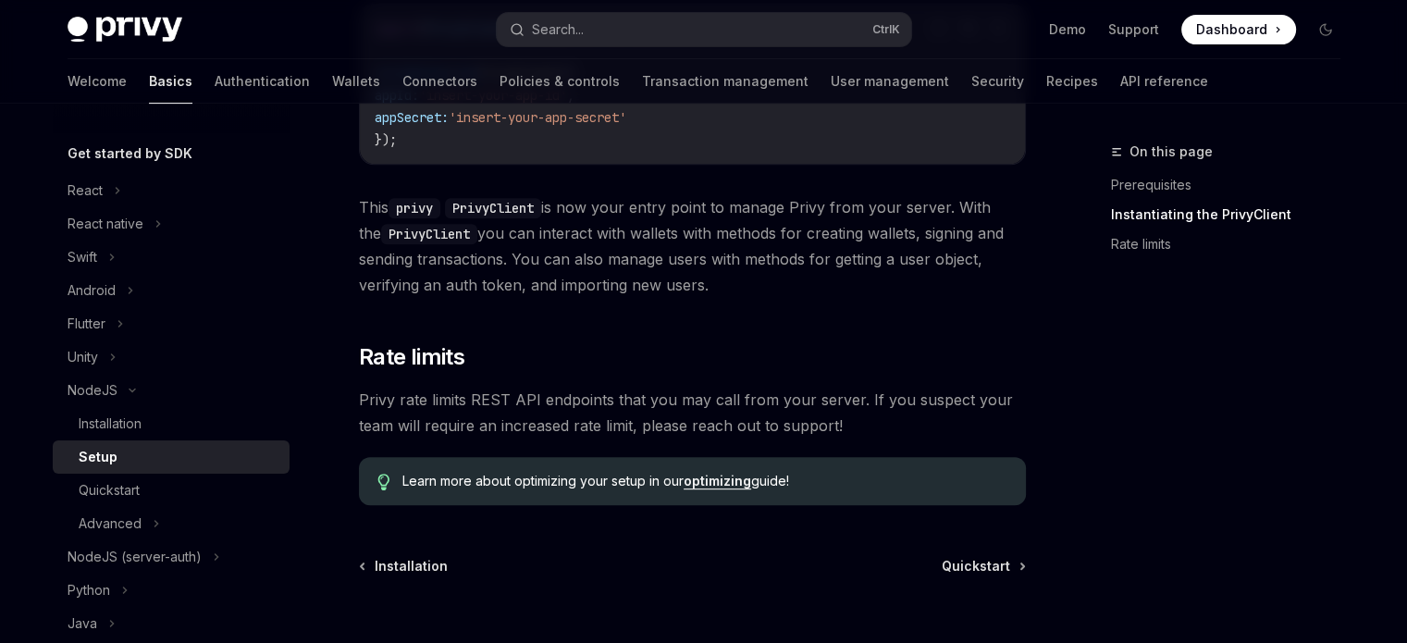
scroll to position [899, 0]
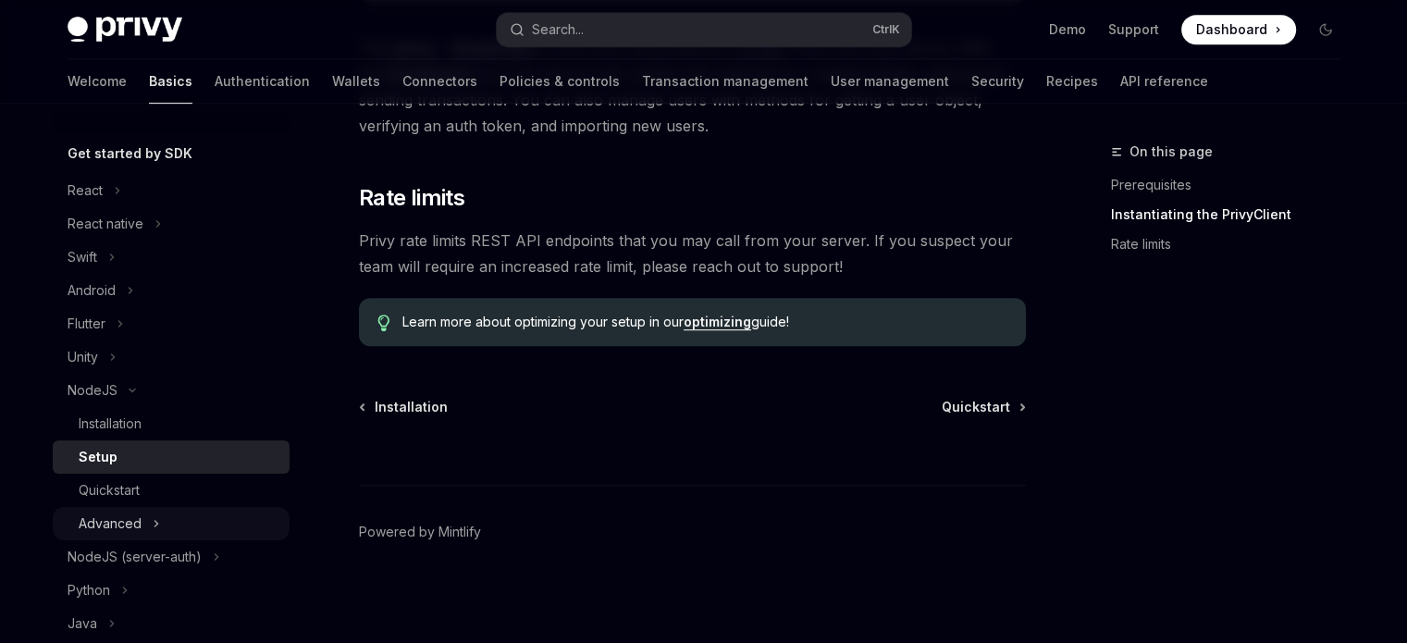
click at [123, 535] on div "Advanced" at bounding box center [110, 524] width 63 height 22
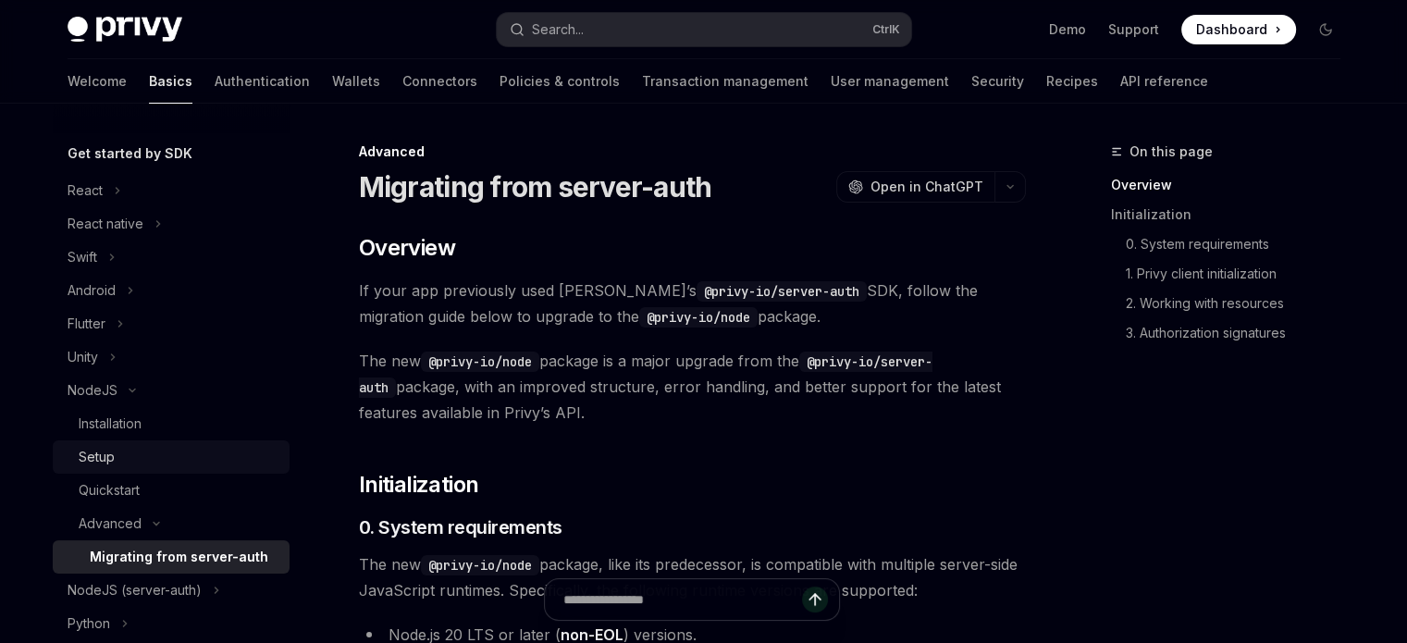
scroll to position [278, 0]
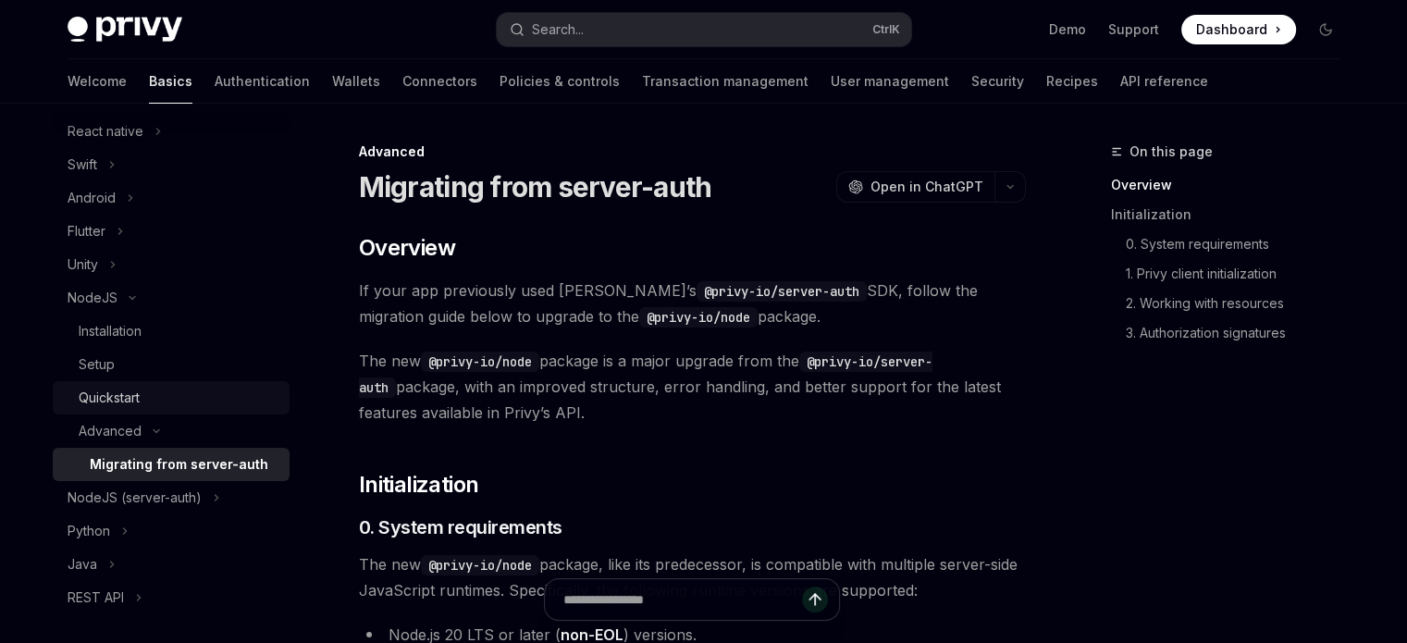
click at [144, 409] on div "Quickstart" at bounding box center [179, 398] width 200 height 22
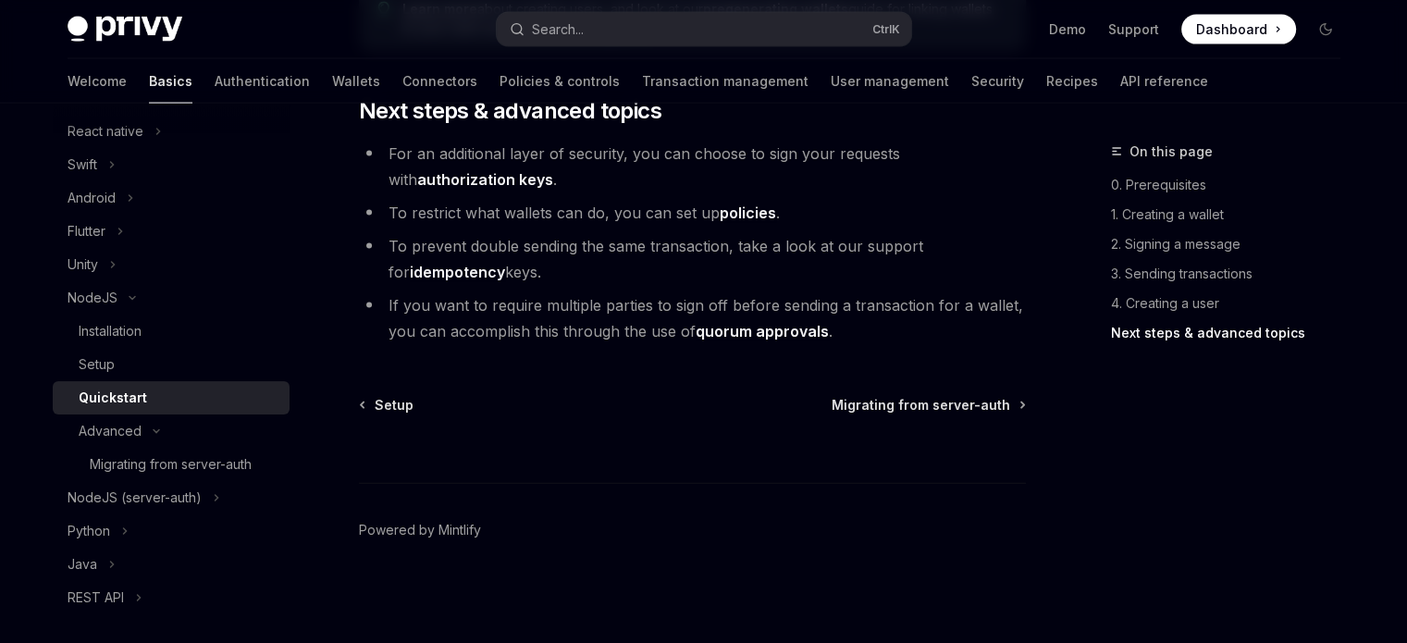
scroll to position [3988, 0]
click at [215, 81] on link "Authentication" at bounding box center [262, 81] width 95 height 44
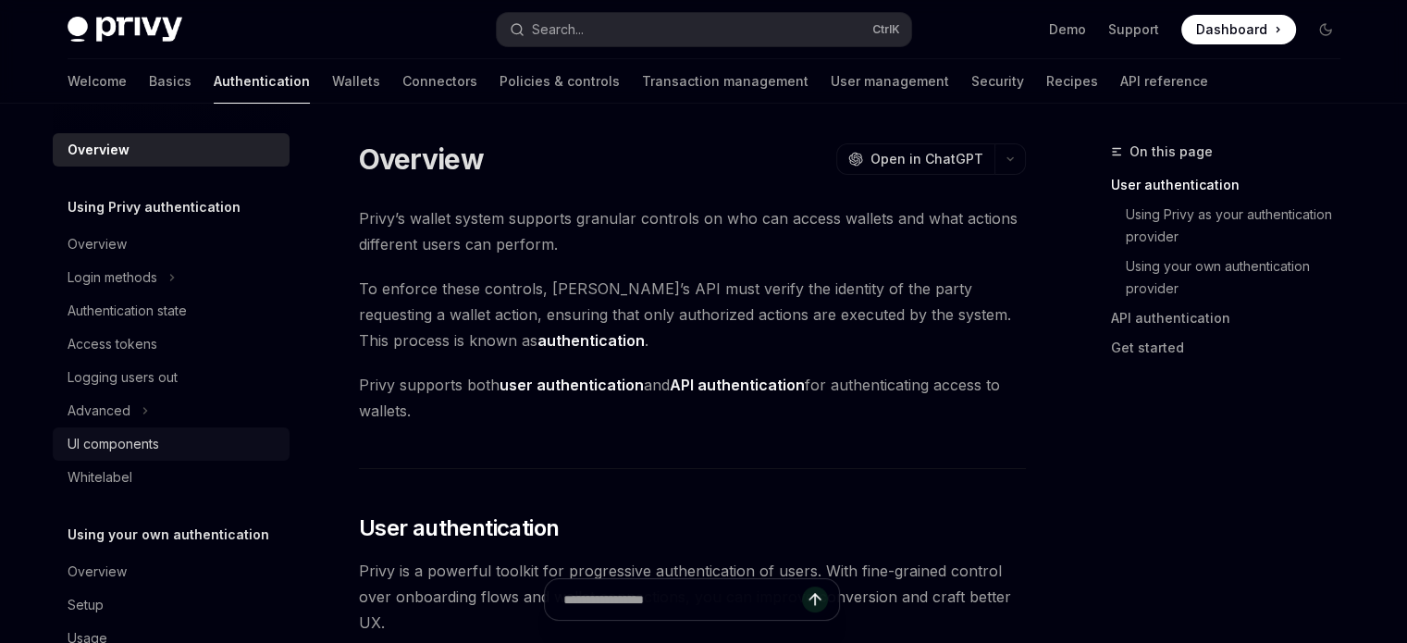
scroll to position [48, 0]
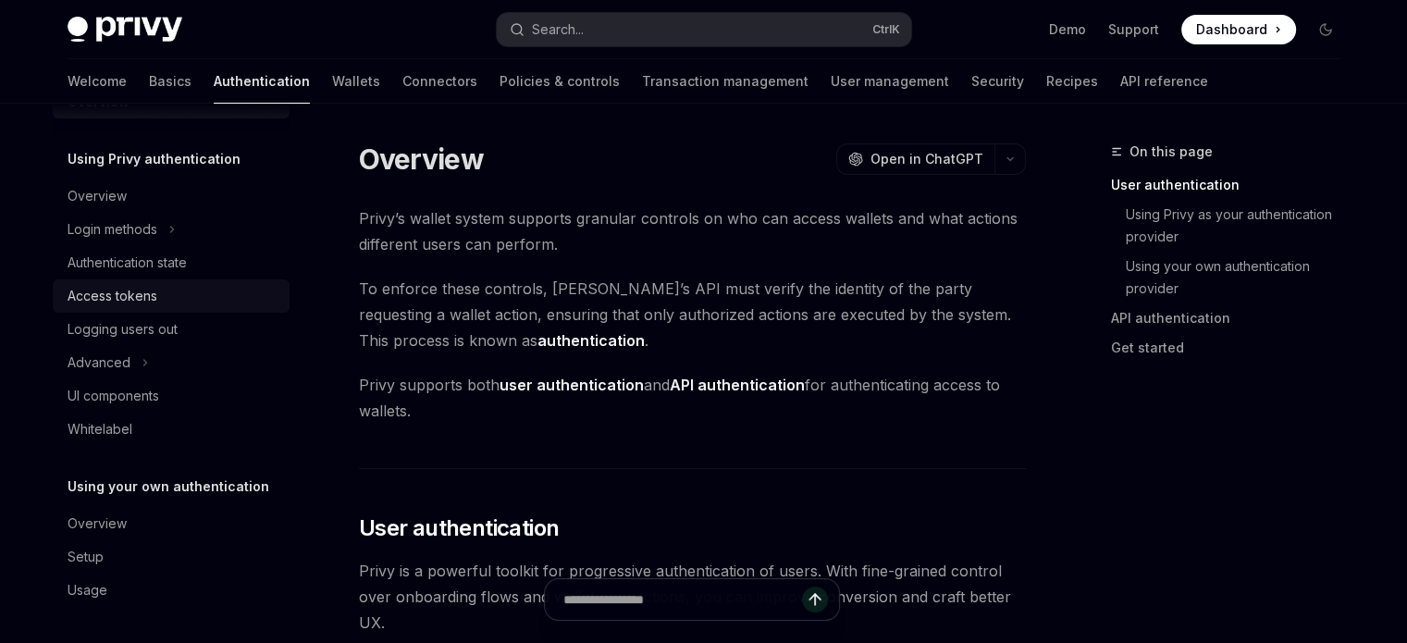
click at [152, 308] on link "Access tokens" at bounding box center [171, 295] width 237 height 33
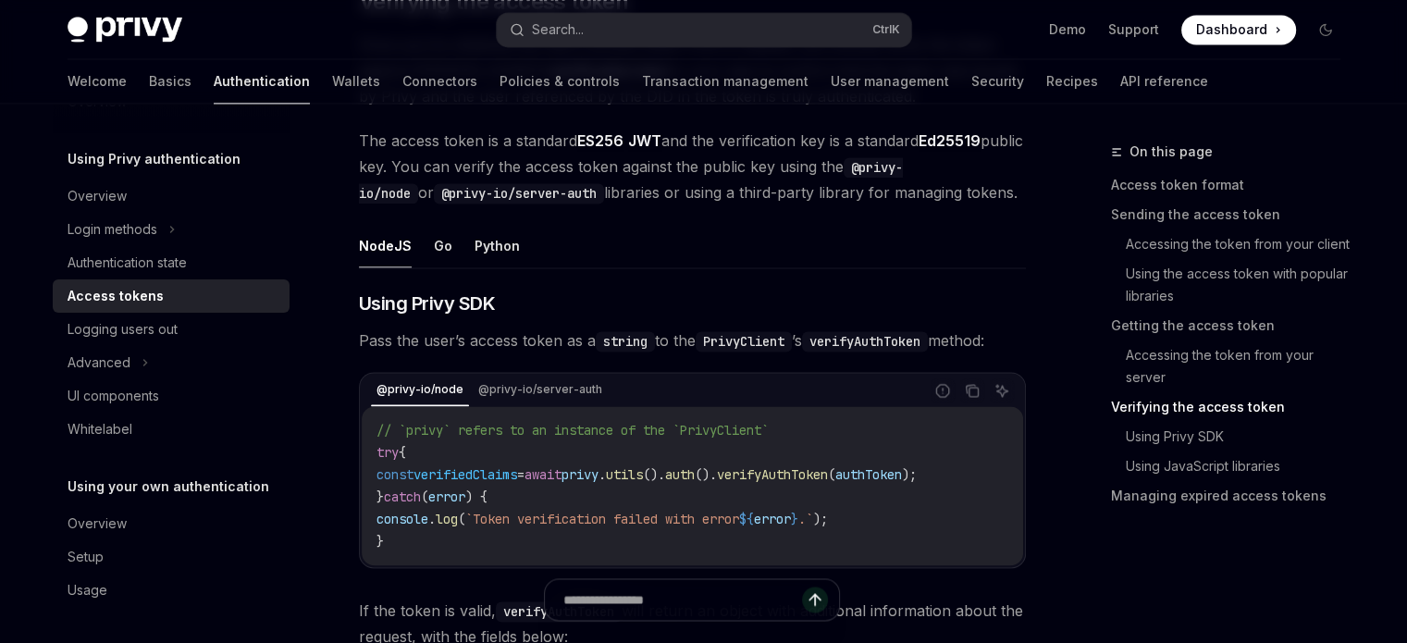
scroll to position [2961, 0]
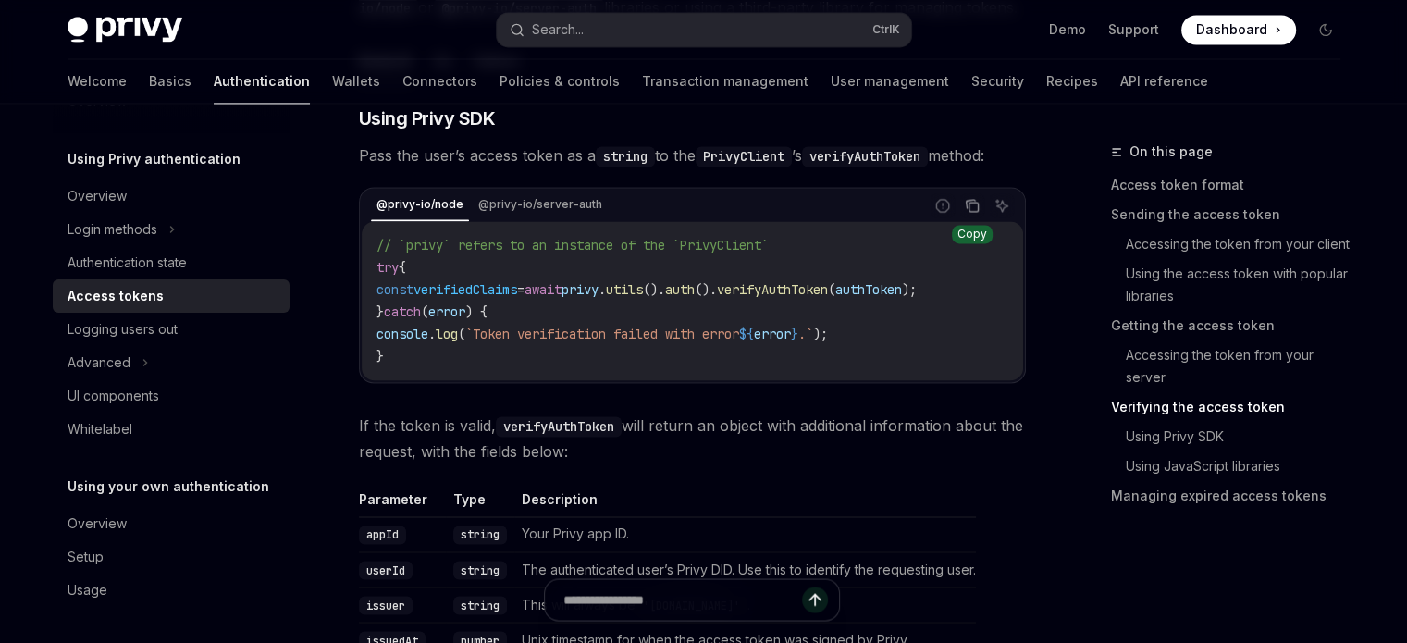
click at [968, 217] on button "Copy the contents from the code block" at bounding box center [972, 205] width 24 height 24
click at [904, 639] on div at bounding box center [692, 609] width 667 height 68
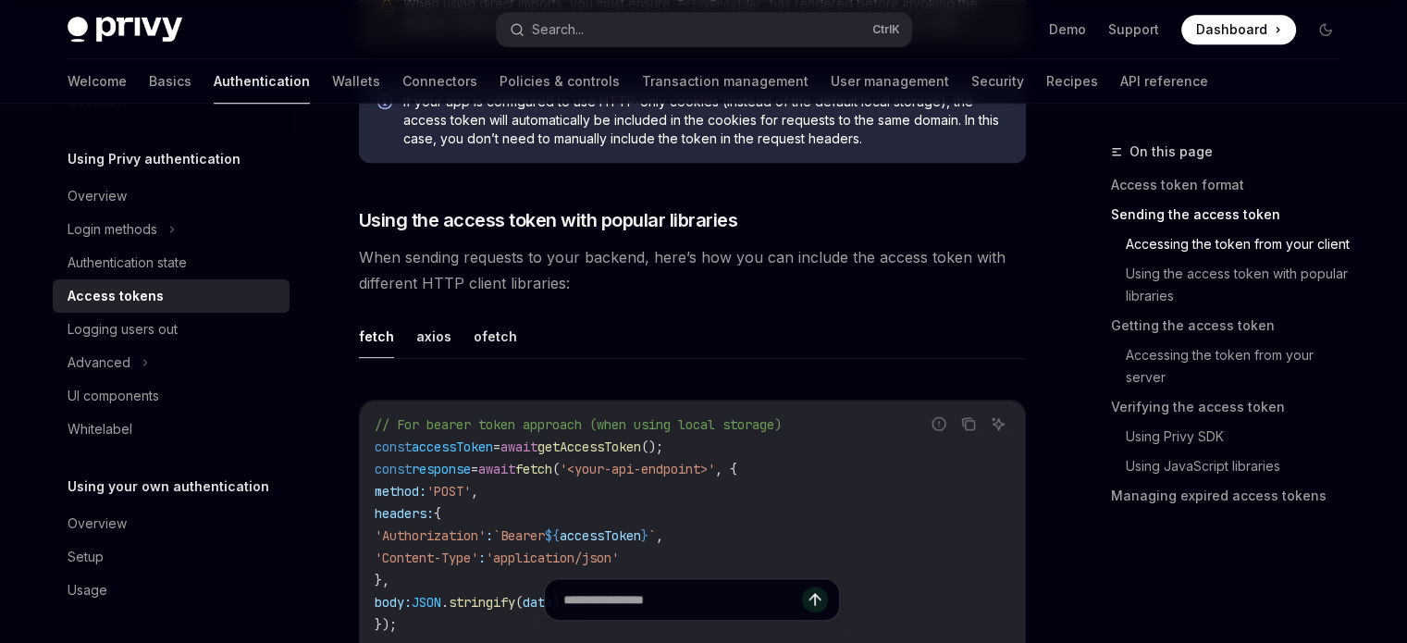
scroll to position [1295, 0]
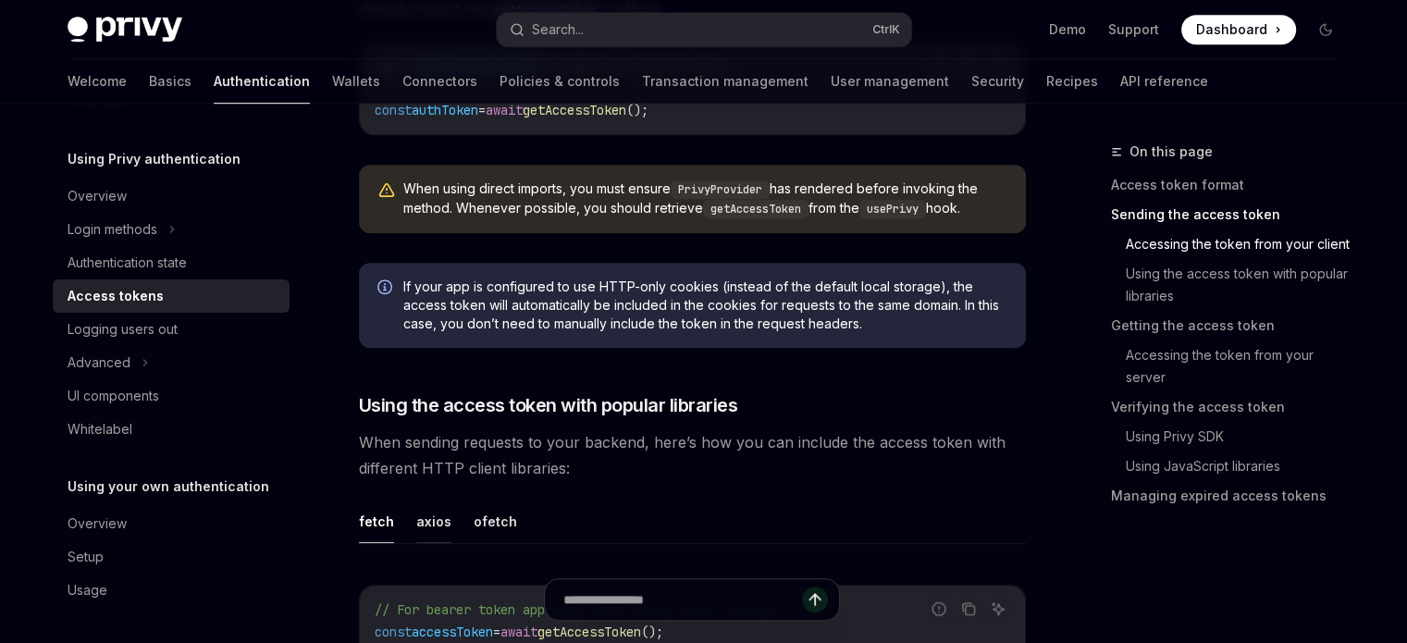
click at [437, 543] on button "axios" at bounding box center [433, 521] width 35 height 43
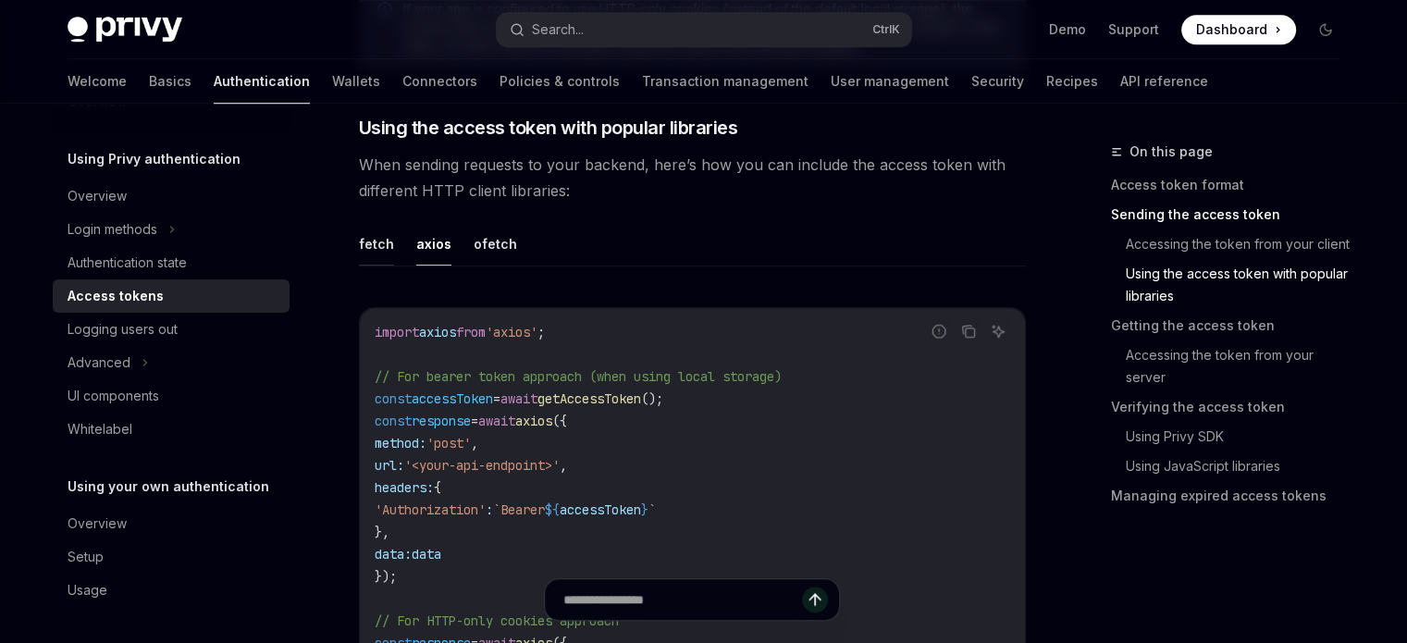
click at [384, 266] on button "fetch" at bounding box center [376, 243] width 35 height 43
type textarea "*"
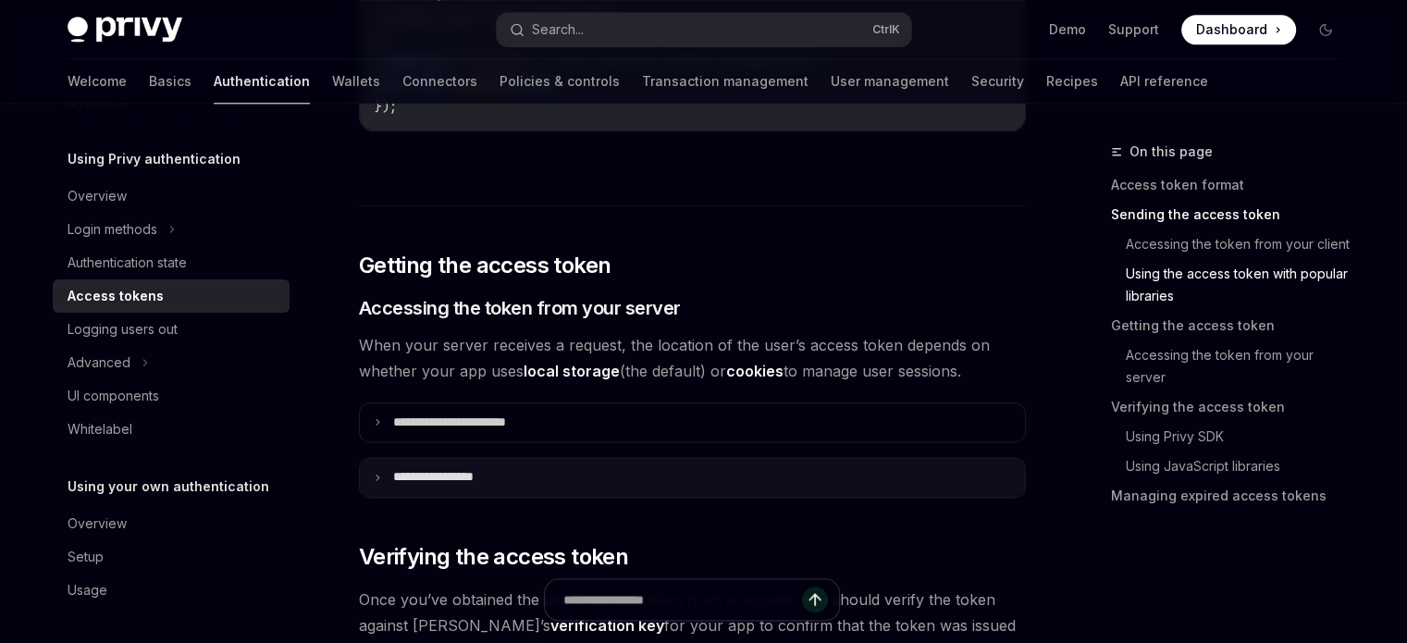
scroll to position [2498, 0]
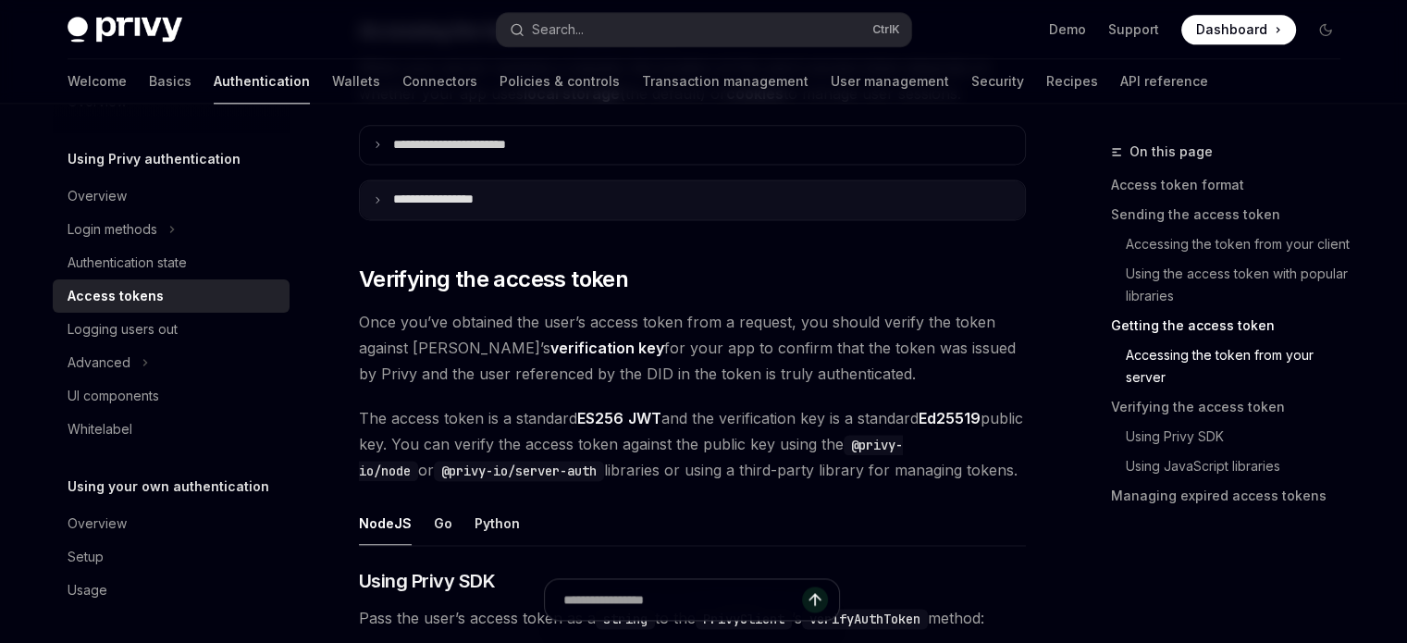
click at [438, 208] on p "**********" at bounding box center [454, 200] width 122 height 17
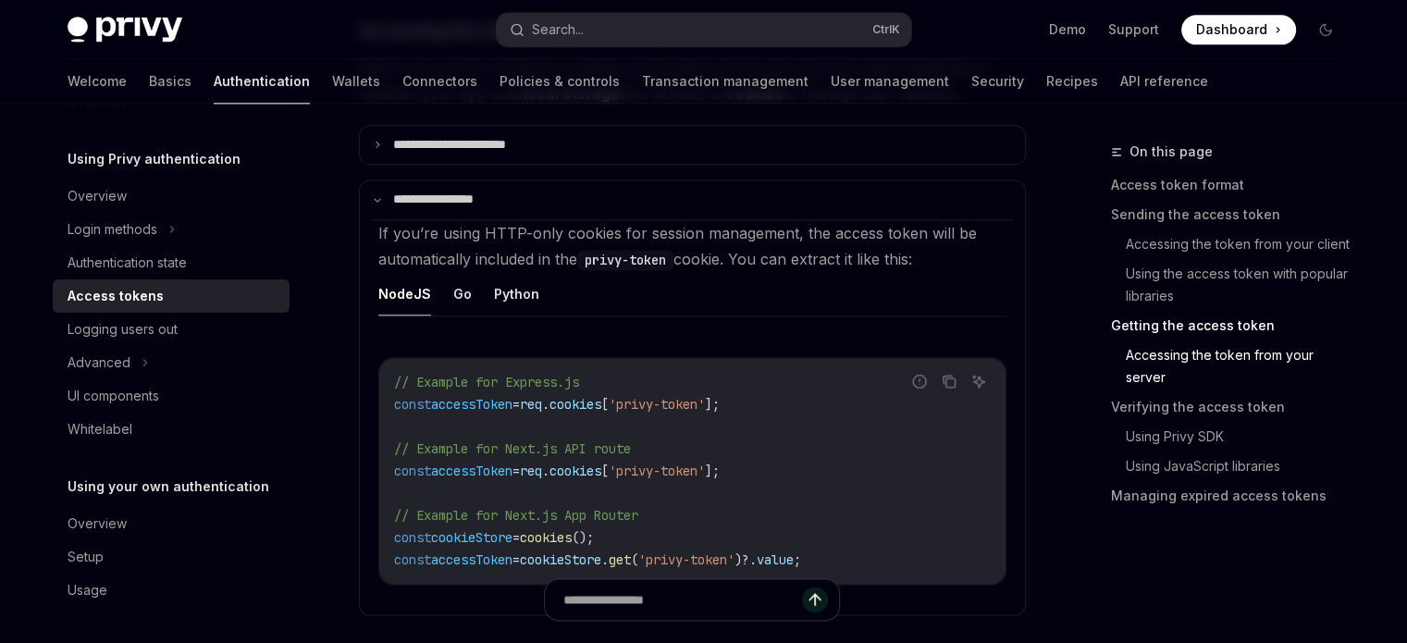
click at [660, 486] on code "// Example for Express.js const accessToken = req . cookies [ 'privy-token' ]; …" at bounding box center [692, 471] width 597 height 200
drag, startPoint x: 661, startPoint y: 485, endPoint x: 752, endPoint y: 484, distance: 91.6
click at [705, 479] on span "'privy-token'" at bounding box center [657, 471] width 96 height 17
copy span "privy-token"
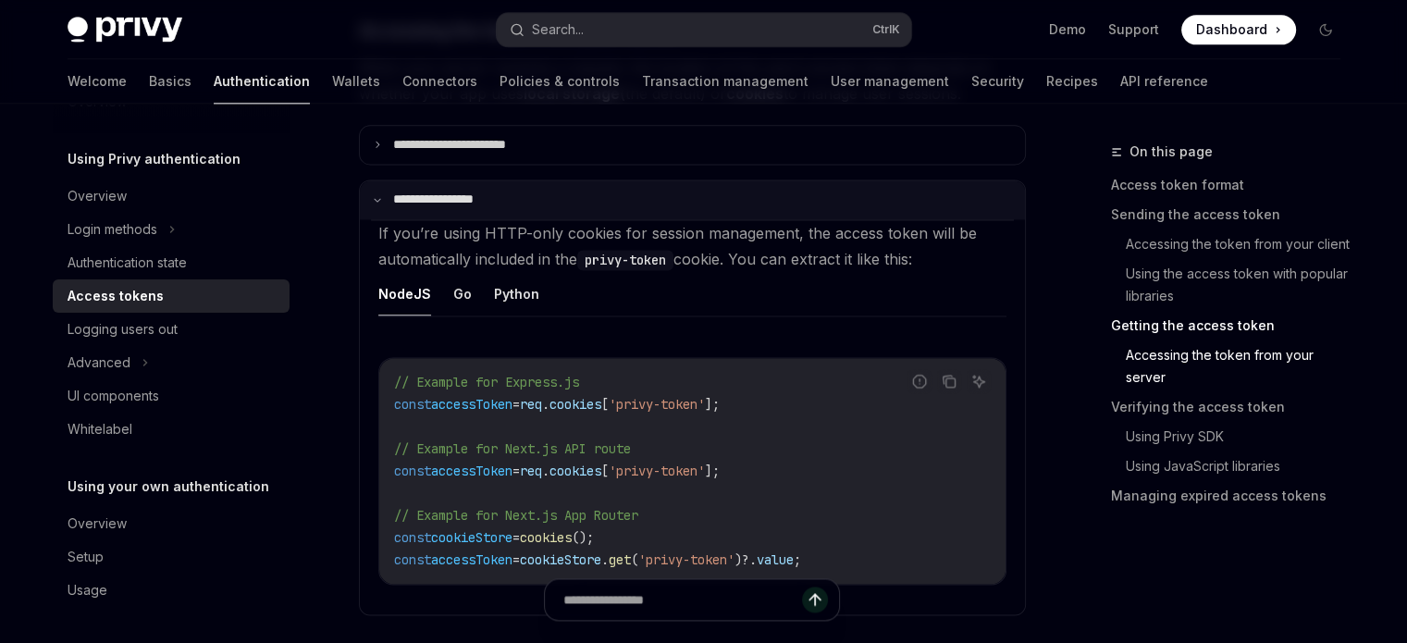
click at [378, 207] on summary "**********" at bounding box center [692, 199] width 665 height 39
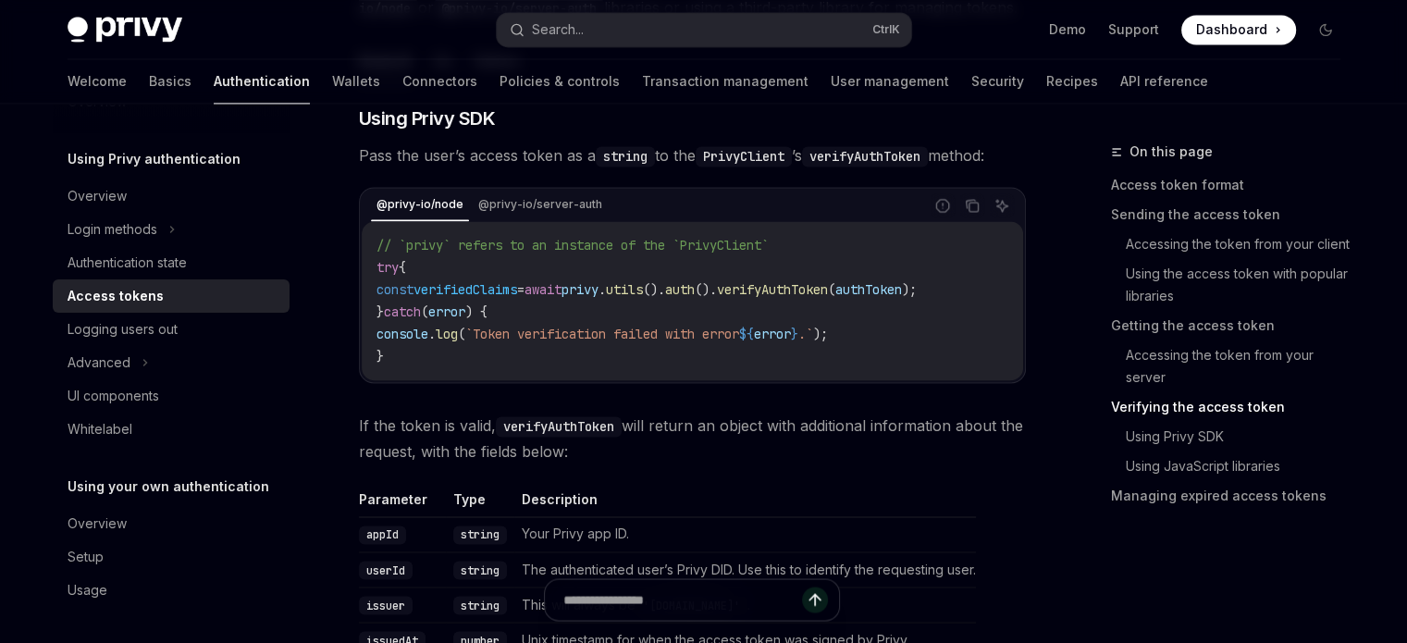
scroll to position [2868, 0]
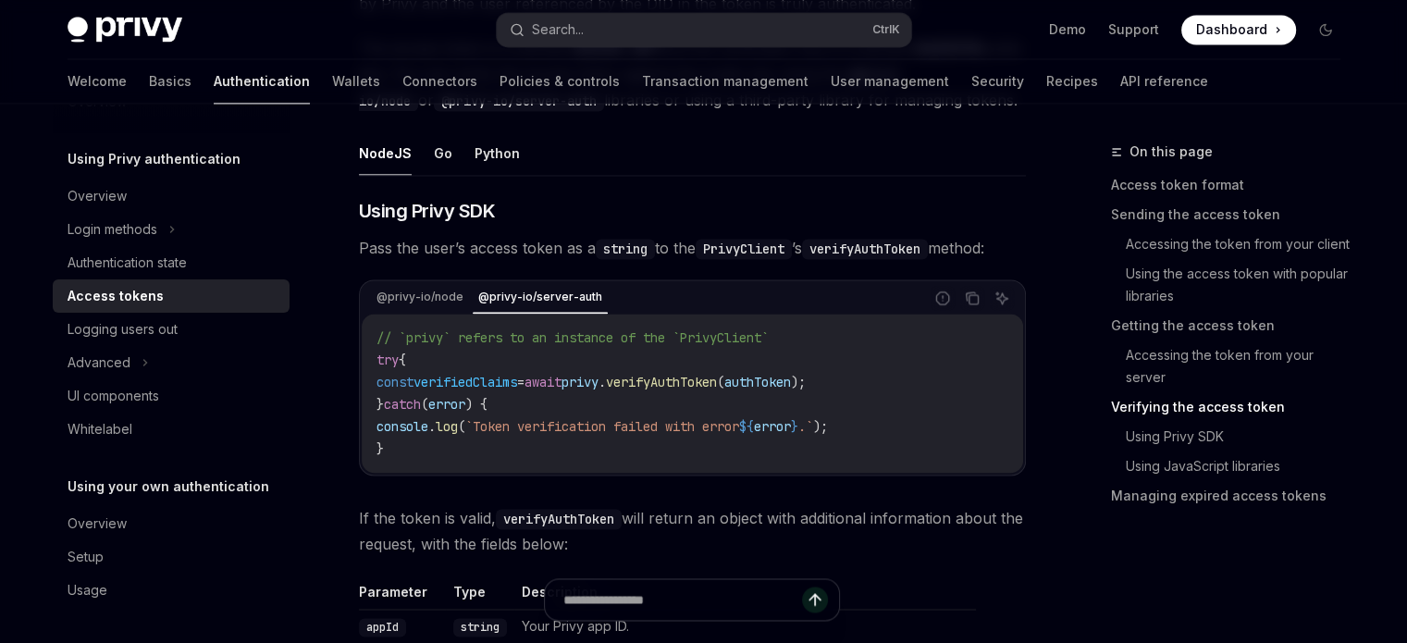
click at [717, 390] on span "verifyAuthToken" at bounding box center [661, 382] width 111 height 17
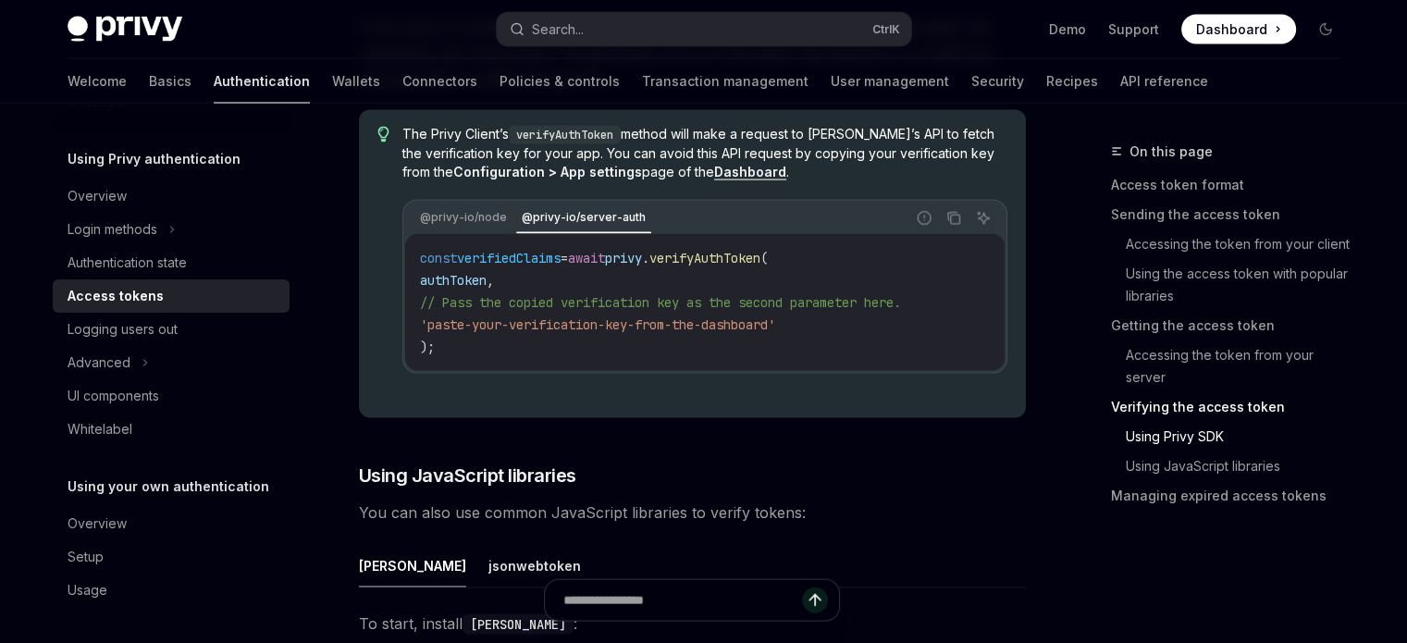
scroll to position [3793, 0]
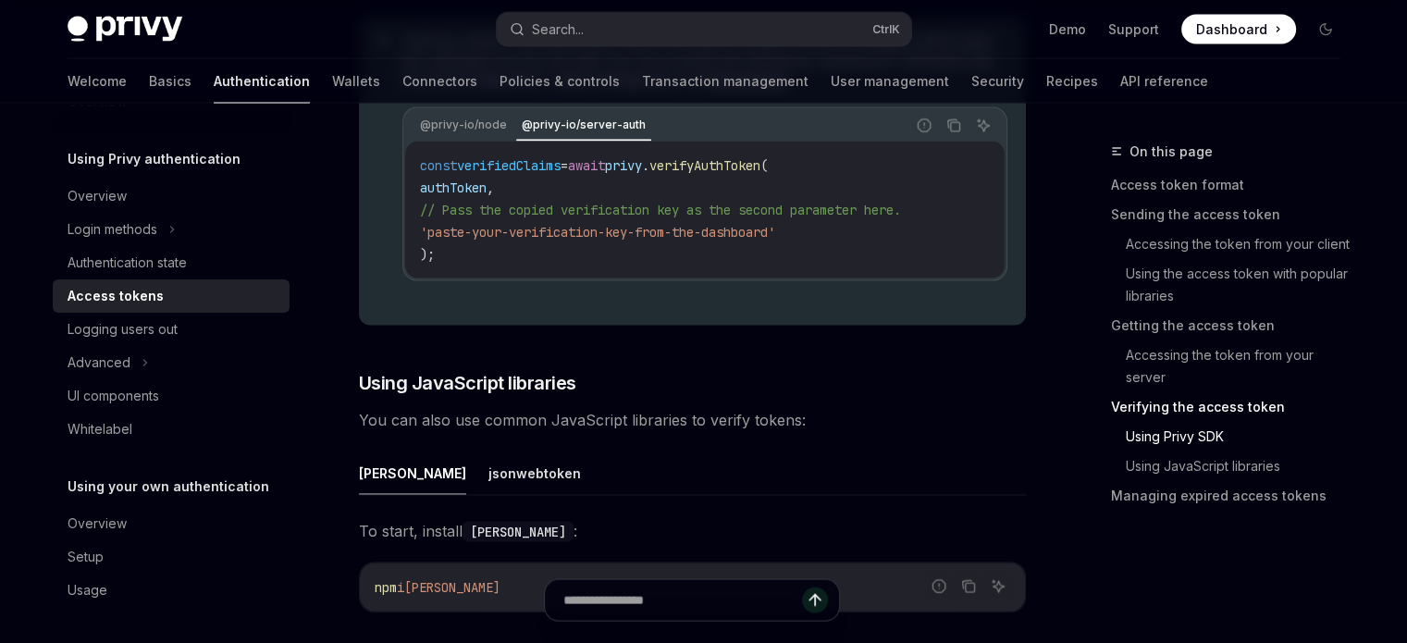
click at [476, 208] on div "const verifiedClaims = await privy . verifyAuthToken ( authToken , // Pass the …" at bounding box center [704, 210] width 599 height 137
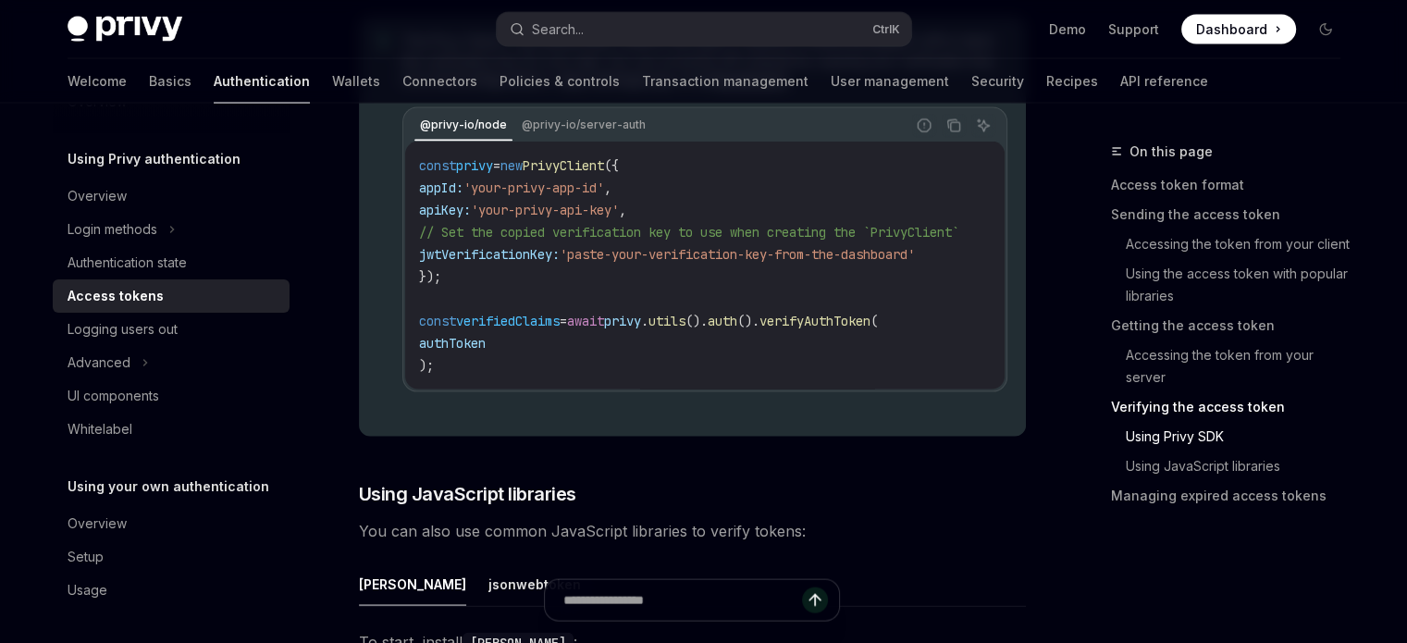
scroll to position [0, 0]
drag, startPoint x: 500, startPoint y: 391, endPoint x: 561, endPoint y: 406, distance: 62.8
click at [561, 377] on code "const privy = new PrivyClient ({ appId: 'your-privy-app-id' , apiKey: 'your-pri…" at bounding box center [712, 266] width 585 height 222
click at [573, 377] on code "const privy = new PrivyClient ({ appId: 'your-privy-app-id' , apiKey: 'your-pri…" at bounding box center [712, 266] width 585 height 222
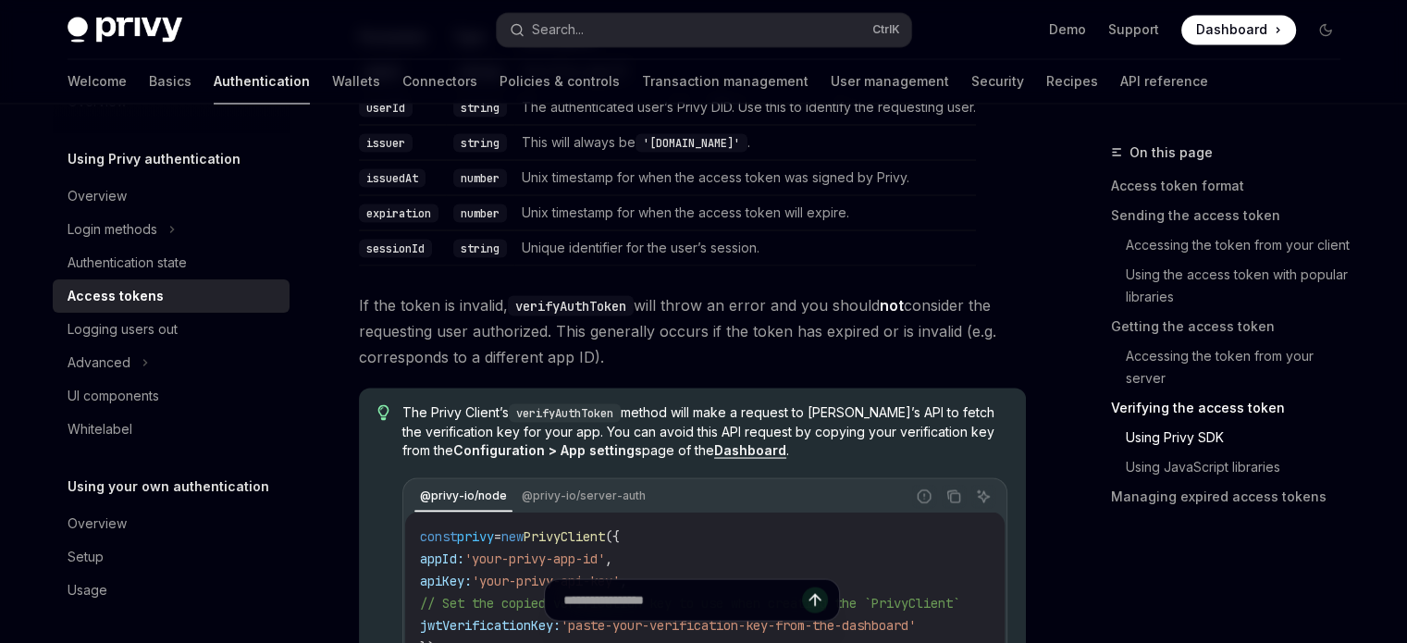
scroll to position [3238, 0]
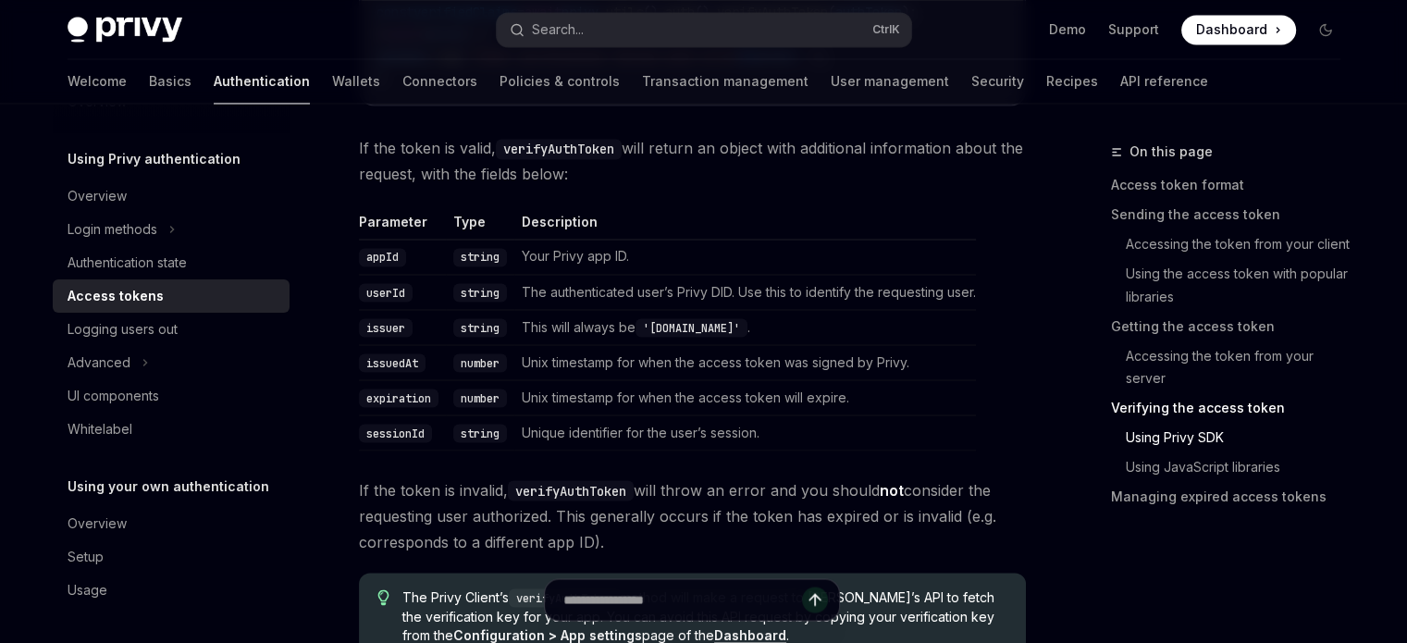
click at [390, 337] on code "issuer" at bounding box center [386, 327] width 54 height 19
click at [408, 379] on td "issuedAt" at bounding box center [402, 361] width 87 height 35
click at [391, 372] on code "issuedAt" at bounding box center [392, 362] width 67 height 19
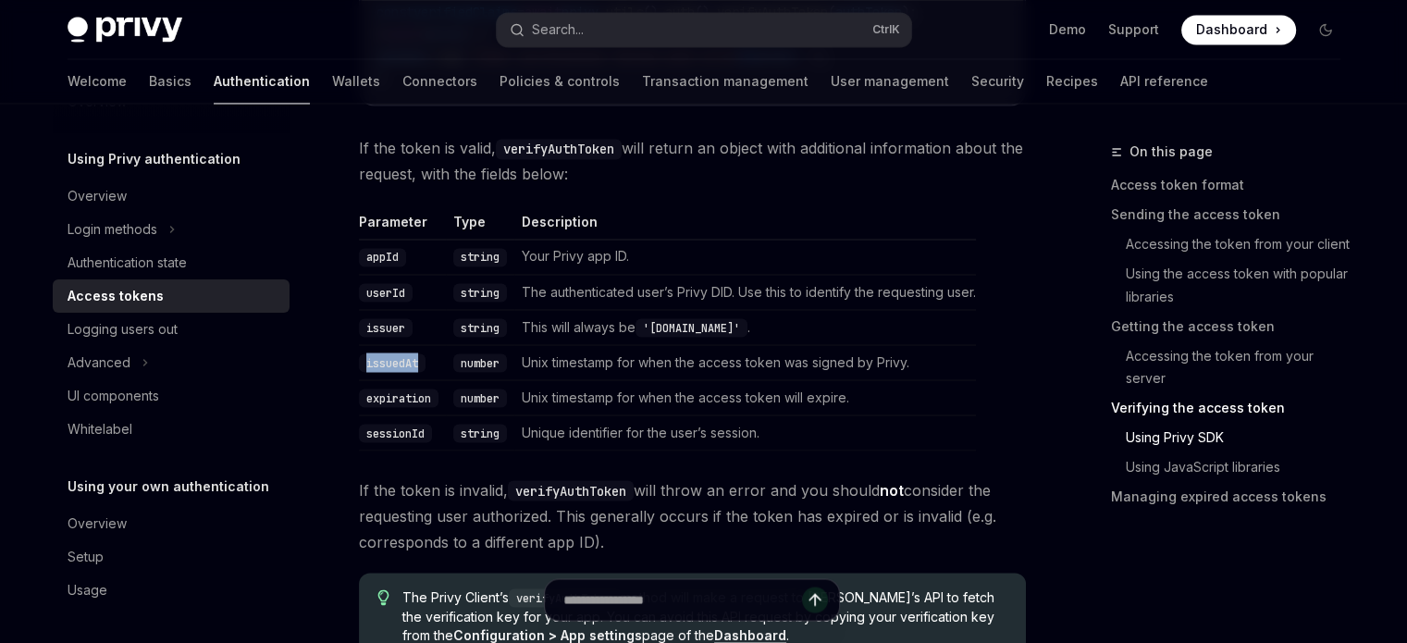
copy code "issuedAt"
click at [384, 414] on td "expiration" at bounding box center [402, 396] width 87 height 35
copy code "expiration"
click at [374, 442] on code "sessionId" at bounding box center [395, 433] width 73 height 19
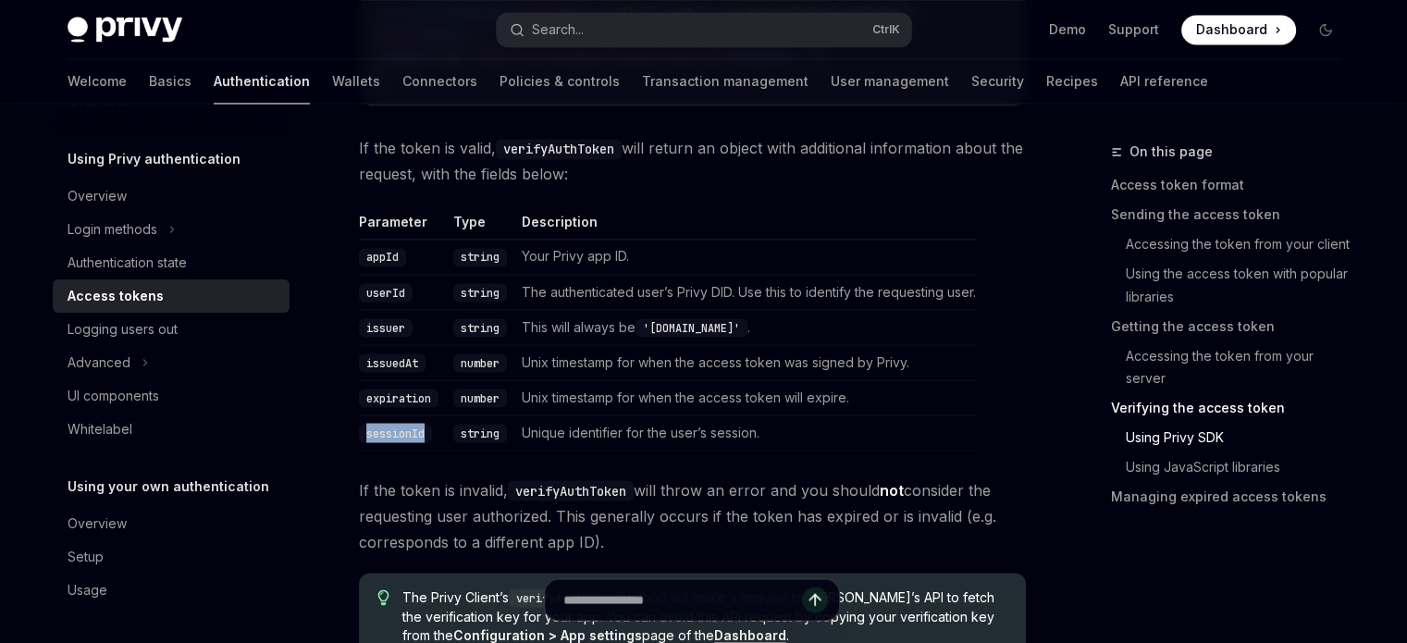
click at [374, 442] on code "sessionId" at bounding box center [395, 433] width 73 height 19
copy code "sessionId"
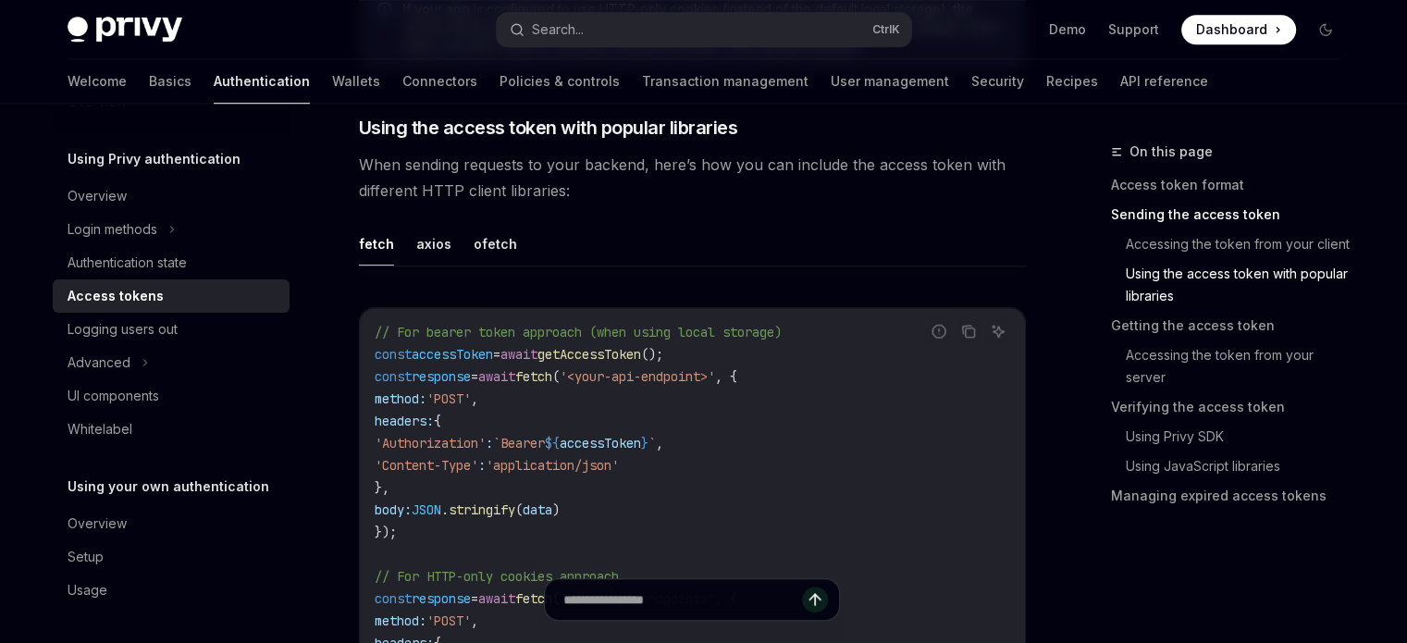
scroll to position [1850, 0]
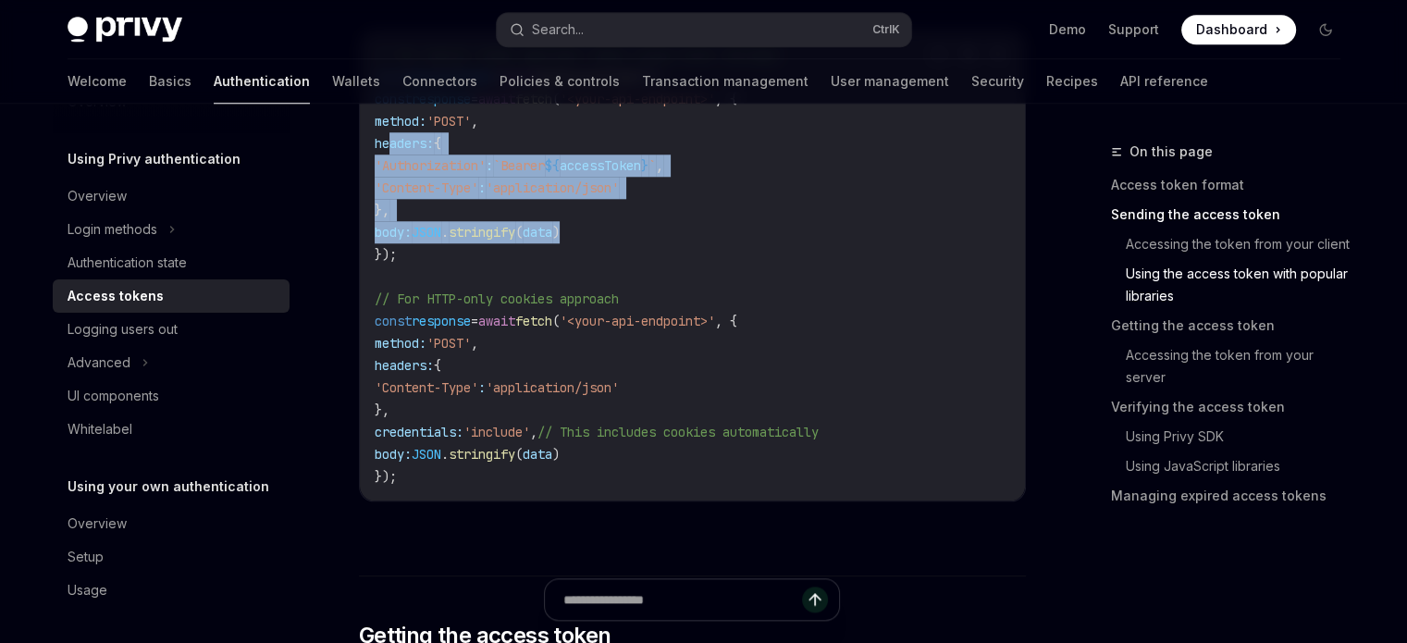
drag, startPoint x: 392, startPoint y: 160, endPoint x: 623, endPoint y: 244, distance: 245.3
click at [623, 244] on code "// For bearer token approach (when using local storage) const accessToken = awa…" at bounding box center [693, 265] width 636 height 444
copy code "headers: { 'Authorization' : `Bearer ${ accessToken } ` , 'Content-Type' : 'app…"
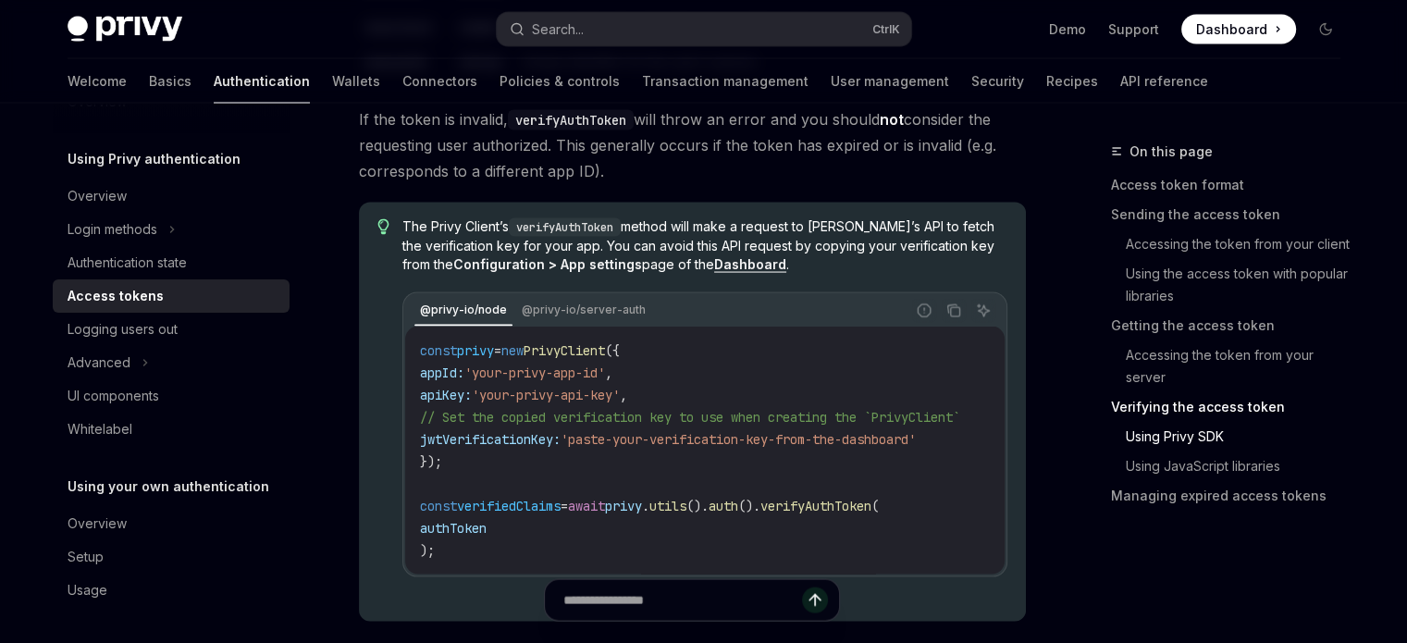
scroll to position [3701, 0]
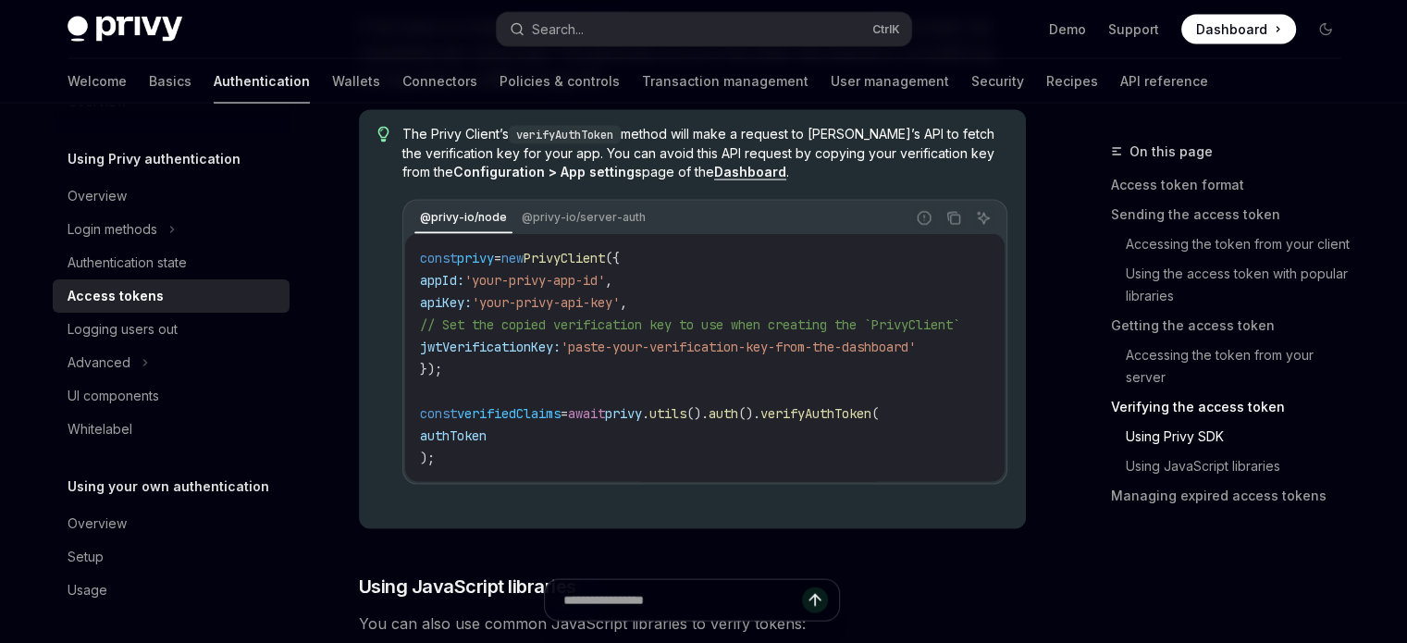
click at [810, 469] on code "const privy = new PrivyClient ({ appId: 'your-privy-app-id' , apiKey: 'your-pri…" at bounding box center [712, 358] width 585 height 222
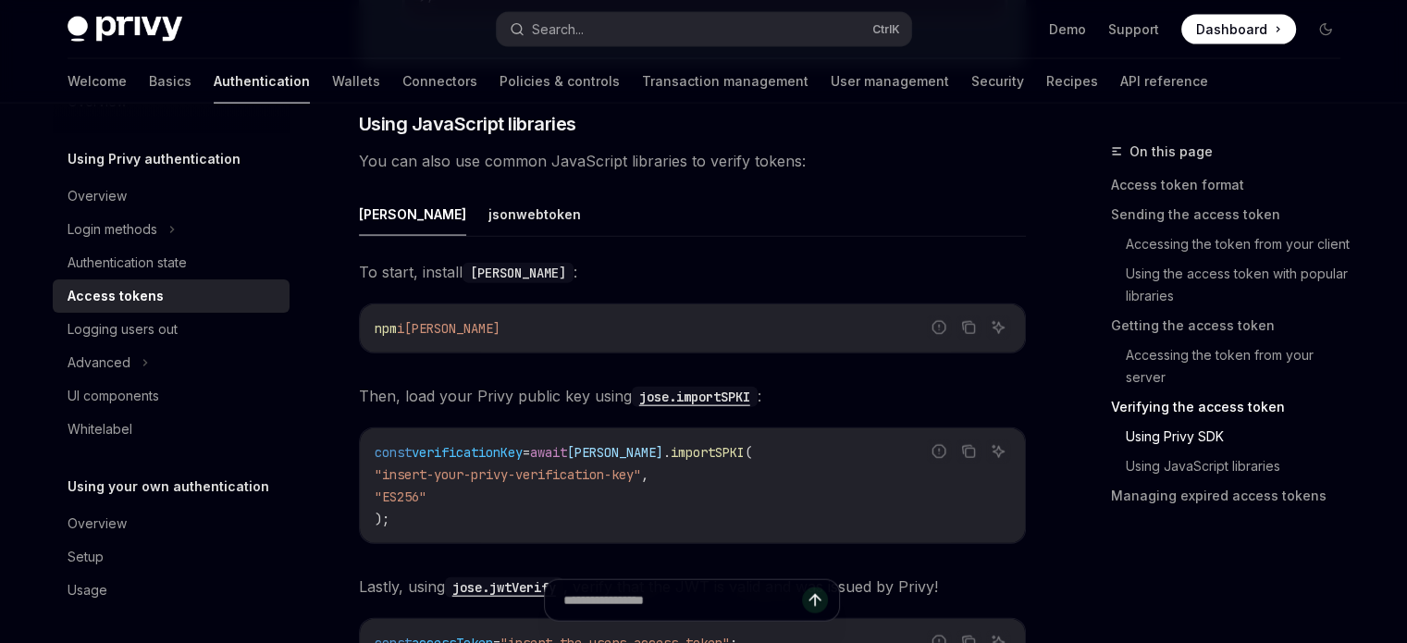
scroll to position [4256, 0]
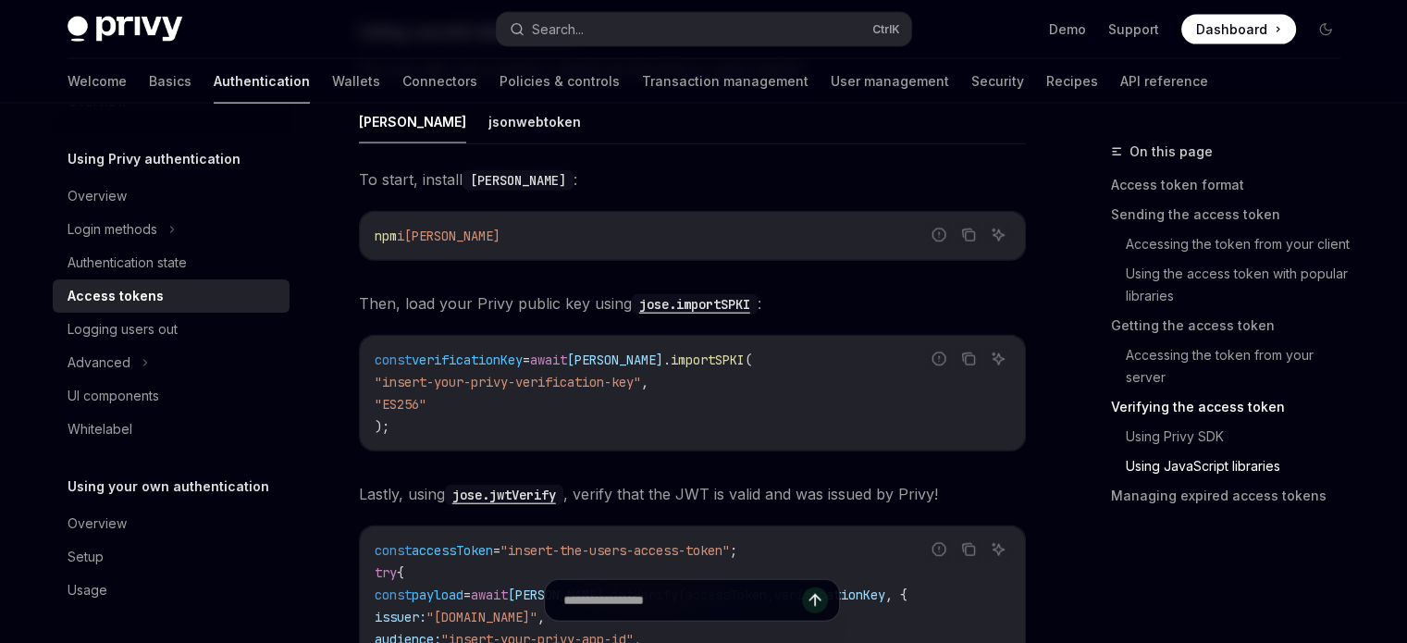
drag, startPoint x: 401, startPoint y: 463, endPoint x: 687, endPoint y: 473, distance: 286.1
click at [687, 438] on code "const verificationKey = await [PERSON_NAME] . importSPKI ( "insert-your-privy-v…" at bounding box center [693, 393] width 636 height 89
click at [636, 438] on code "const verificationKey = await [PERSON_NAME] . importSPKI ( "insert-your-privy-v…" at bounding box center [693, 393] width 636 height 89
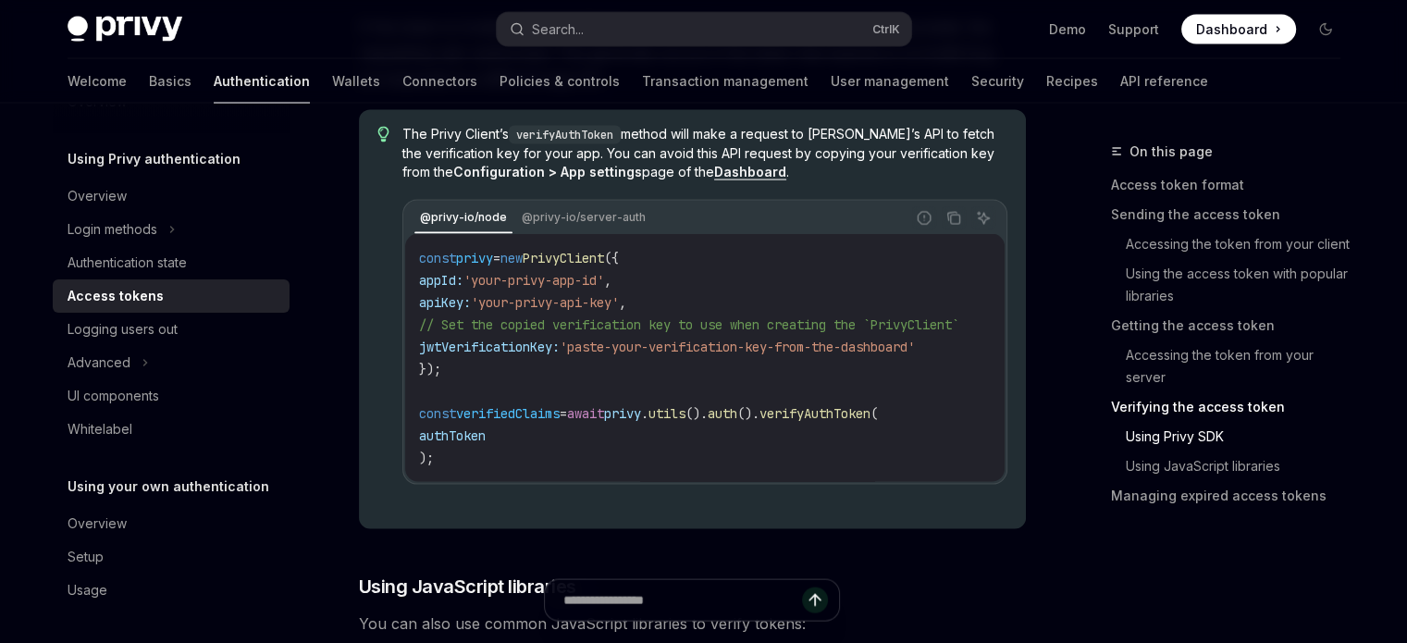
scroll to position [0, 0]
